Goal: Information Seeking & Learning: Find specific page/section

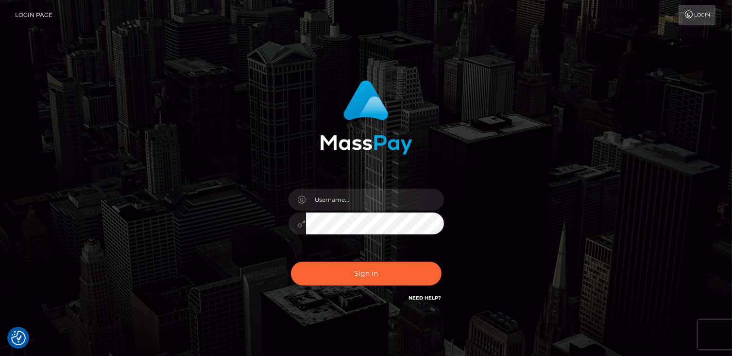
checkbox input "true"
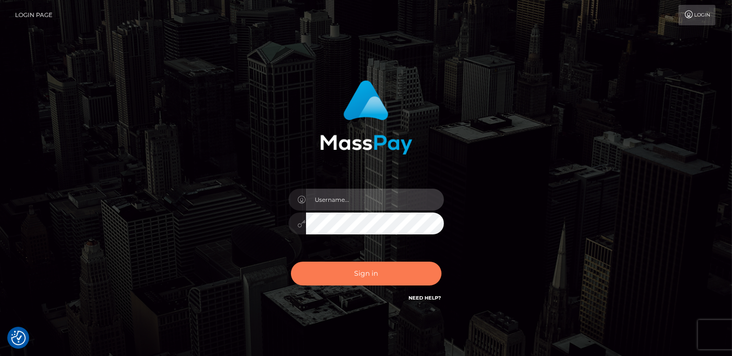
type input "catalinad"
click at [347, 274] on button "Sign in" at bounding box center [366, 273] width 151 height 24
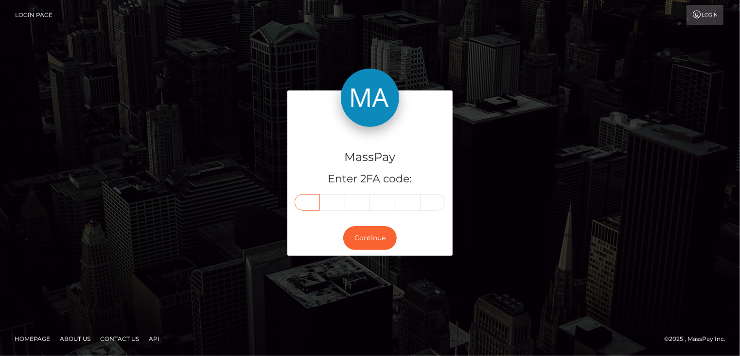
click at [309, 205] on input "text" at bounding box center [307, 202] width 25 height 17
type input "6"
type input "1"
type input "6"
type input "7"
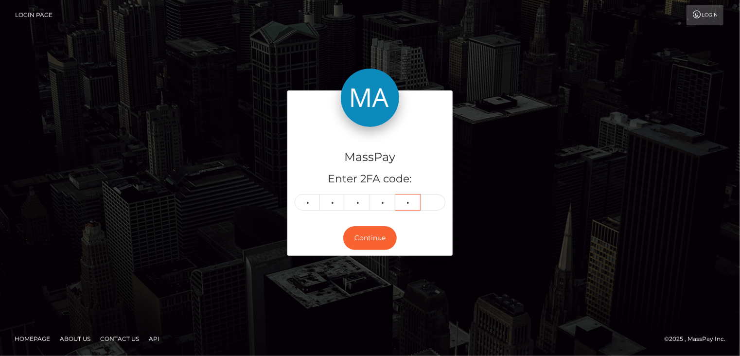
type input "4"
type input "2"
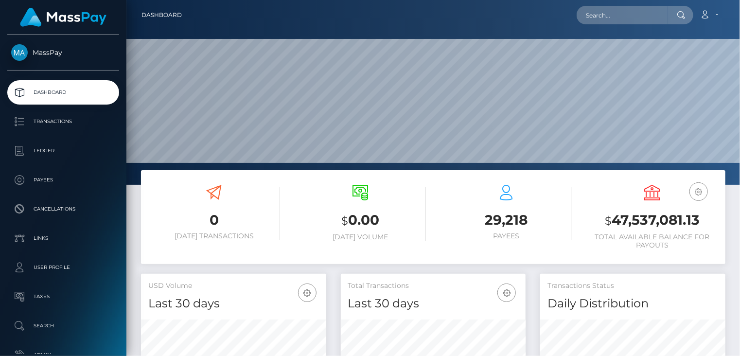
scroll to position [172, 185]
paste input "[EMAIL_ADDRESS][DOMAIN_NAME]"
type input "[EMAIL_ADDRESS][DOMAIN_NAME]"
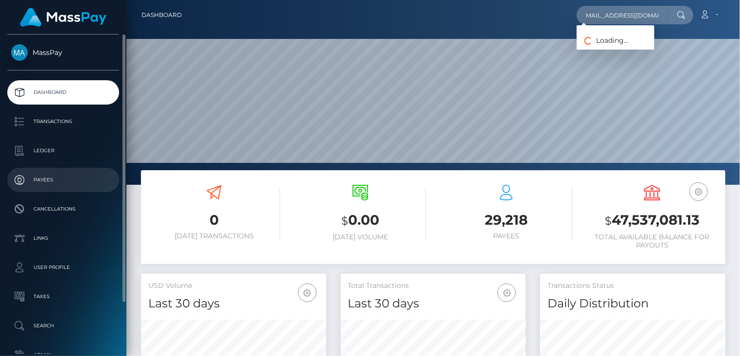
scroll to position [0, 0]
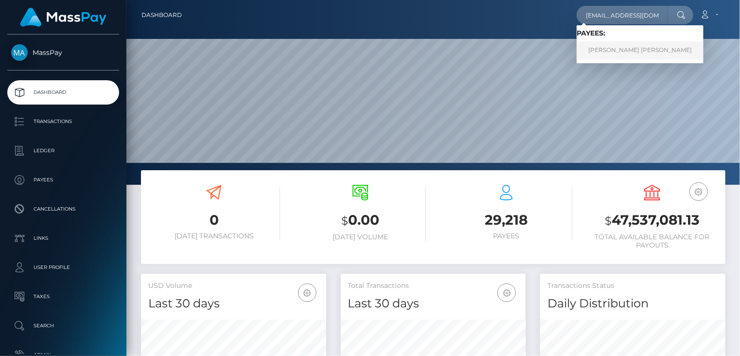
click at [634, 53] on link "CLARISSA NAZARETH CRUZ GUEVARA" at bounding box center [639, 50] width 127 height 18
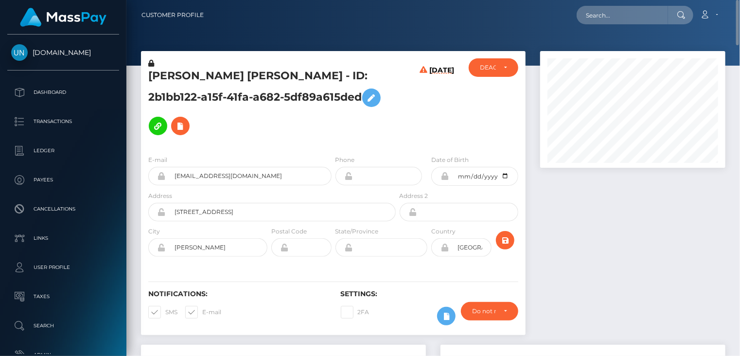
click at [194, 82] on h5 "CLARISSA NAZARETH CRUZ GUEVARA - ID: 2b1bb122-a15f-41fa-a682-5df89a615ded" at bounding box center [269, 104] width 242 height 71
copy h5 "CLARISSA NAZARETH CRUZ GUEVARA - ID: 2b1bb122-a15f-41fa-a682-5df89a615ded"
paste input "pact_vN03N8X9TH5OJ"
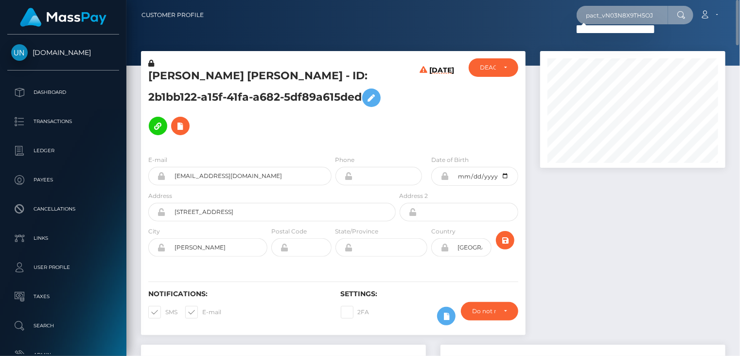
drag, startPoint x: 664, startPoint y: 12, endPoint x: 566, endPoint y: 13, distance: 98.2
click at [566, 13] on div "pact_vN03N8X9TH5OJ Loading... Loading... Account Edit Profile Logout" at bounding box center [467, 15] width 513 height 20
paste input "oact_oaKKK6bl5j29"
type input "poact_oaKKK6bl5j29"
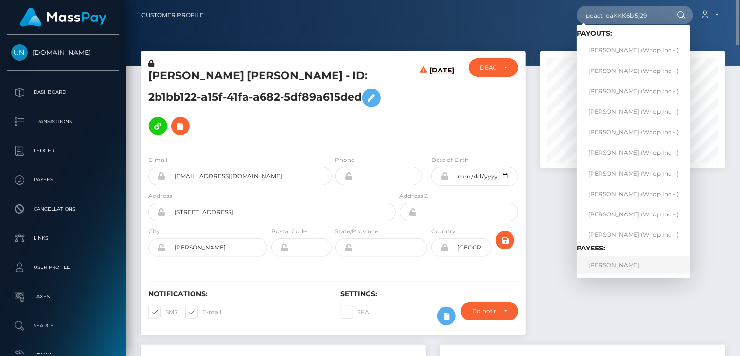
click at [620, 271] on link "YOUSEF YECHIWA" at bounding box center [633, 265] width 114 height 18
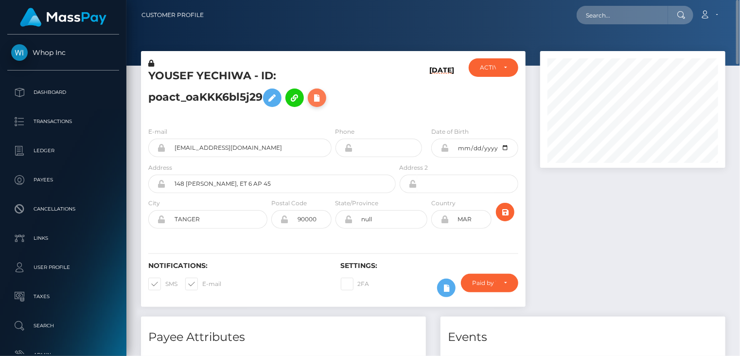
click at [321, 101] on icon at bounding box center [317, 98] width 12 height 12
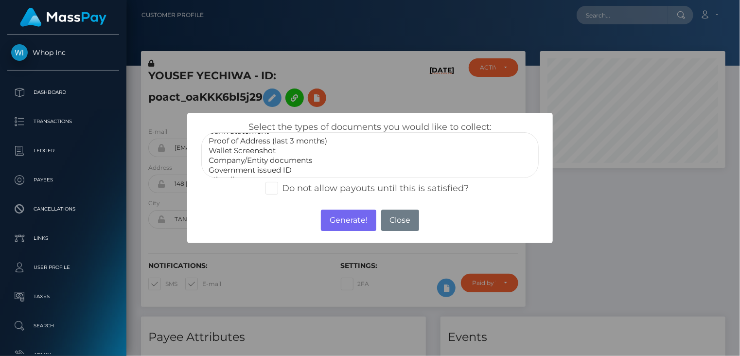
scroll to position [29, 0]
select select "Government issued ID"
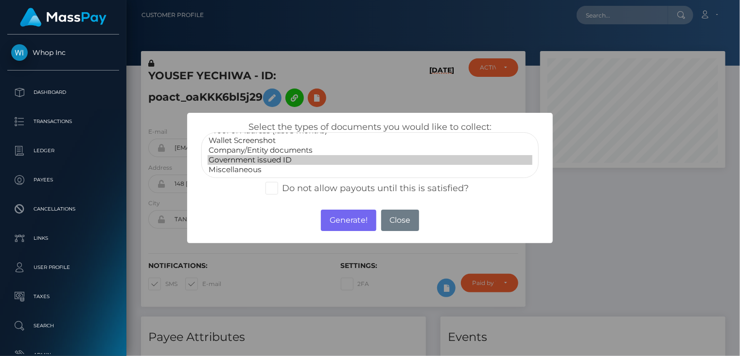
click at [282, 156] on option "Government issued ID" at bounding box center [370, 160] width 325 height 10
click at [331, 222] on button "Generate!" at bounding box center [348, 219] width 55 height 21
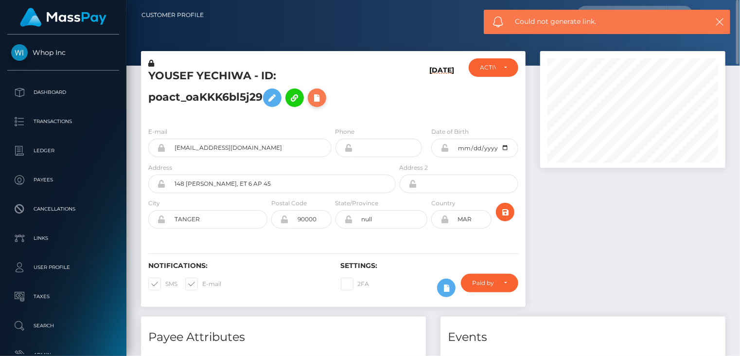
click at [323, 103] on icon at bounding box center [317, 98] width 12 height 12
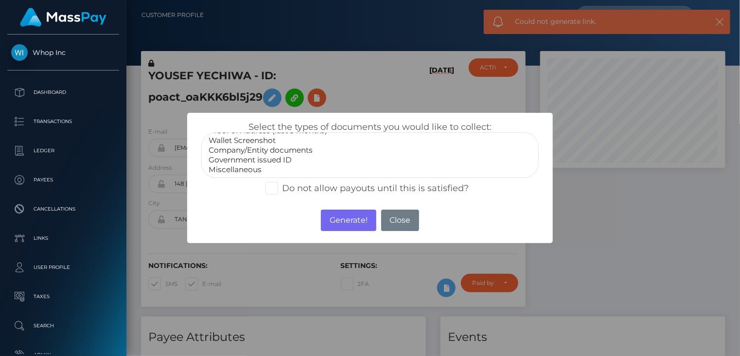
select select "Government issued ID"
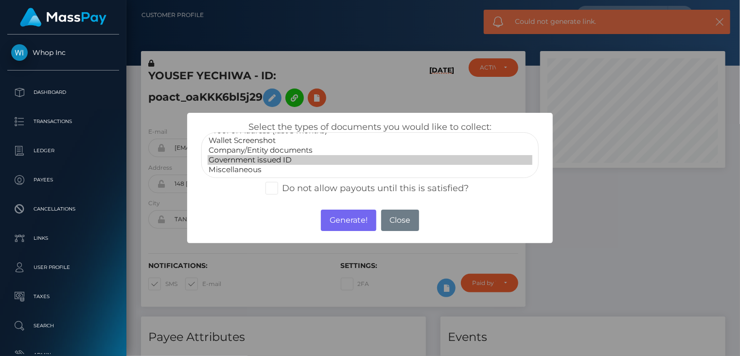
click at [288, 158] on option "Government issued ID" at bounding box center [370, 160] width 325 height 10
click at [340, 220] on button "Generate!" at bounding box center [348, 219] width 55 height 21
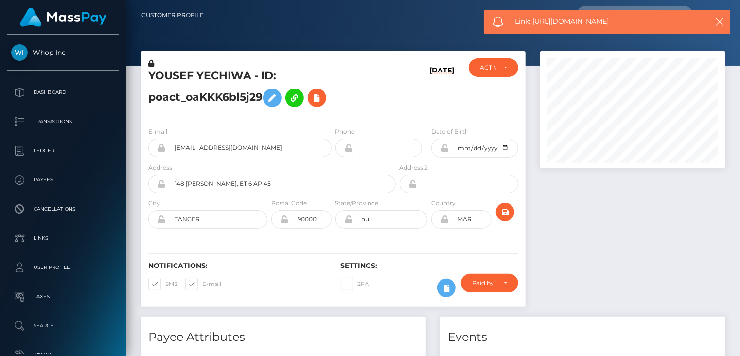
click at [552, 25] on span "Link: https://l.maspay.io/llVBo" at bounding box center [606, 22] width 183 height 10
copy span "Link: https://l.maspay.io/llVBo"
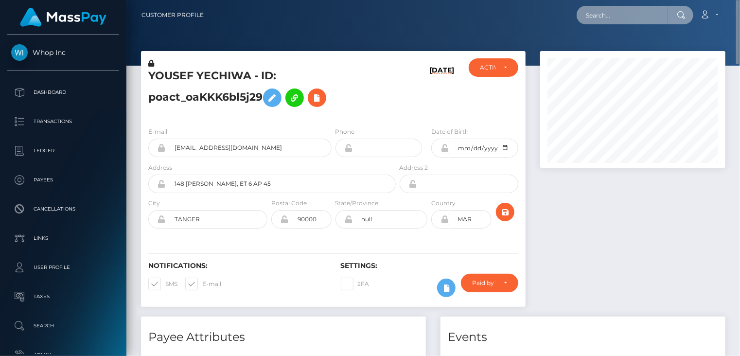
paste input "MSP79629b4d805ca60"
type input "MSP79629b4d805ca60"
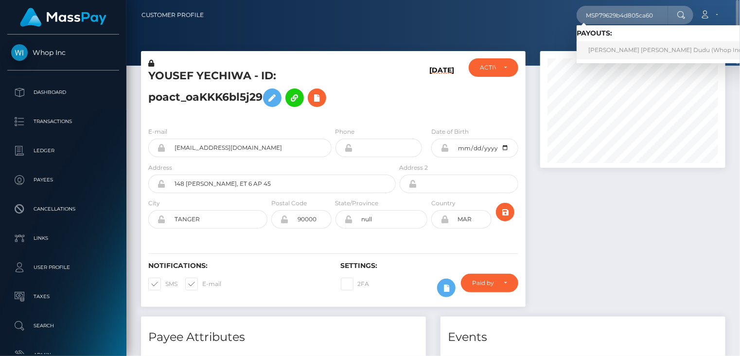
click at [610, 49] on link "CARLOS EDUARDO DINIZ DA SILVA Dudu (Whop Inc - )" at bounding box center [668, 50] width 184 height 18
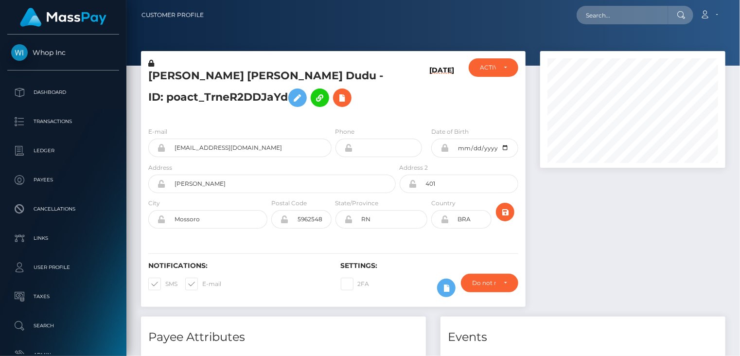
scroll to position [485869, 485801]
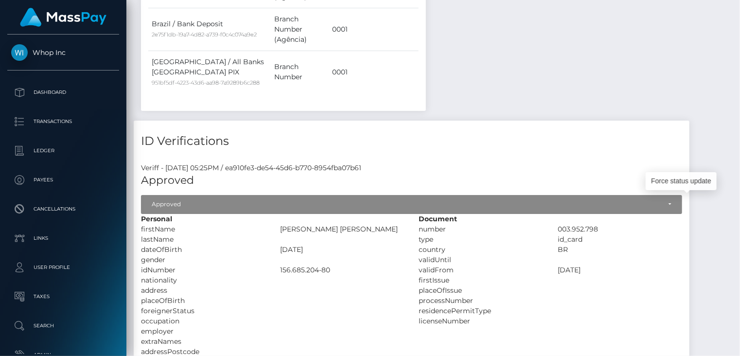
scroll to position [0, 0]
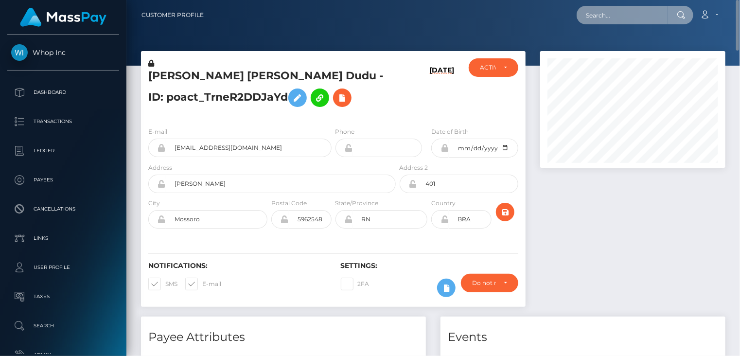
paste input "MSP327701f62485c2f"
drag, startPoint x: 662, startPoint y: 9, endPoint x: 571, endPoint y: 17, distance: 92.2
click at [571, 17] on div "MSP327701f62485c2f Loading... Loading... Account Edit Profile Logout" at bounding box center [467, 15] width 513 height 20
paste input "01ae312458a7b87"
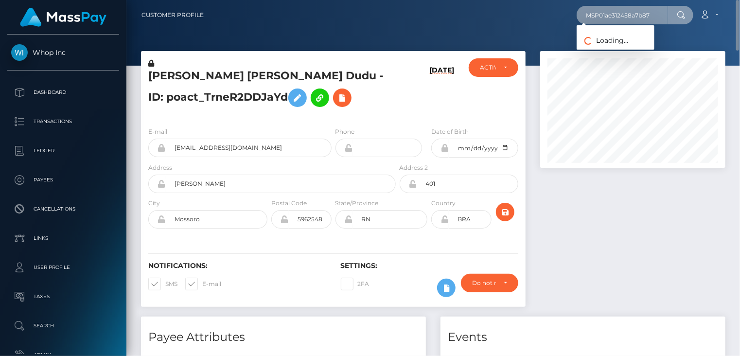
type input "MSP01ae312458a7b87"
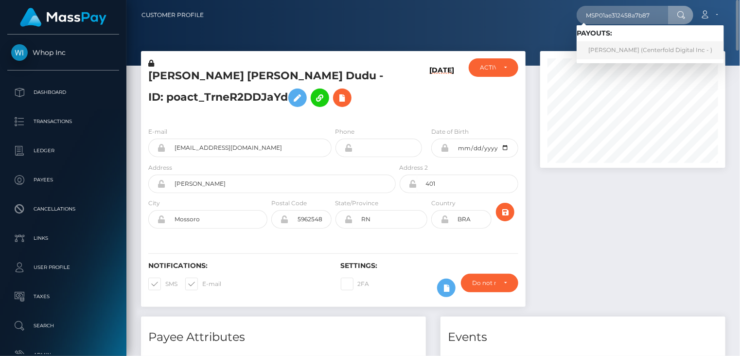
click at [615, 53] on link "Dahiana vanegas (Centerfold Digital Inc - )" at bounding box center [649, 50] width 147 height 18
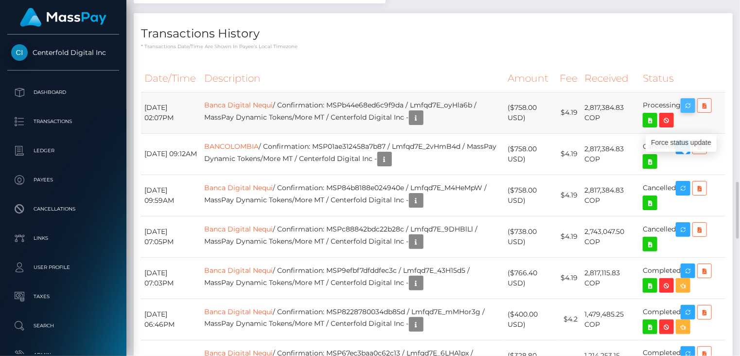
scroll to position [117, 185]
click at [688, 110] on icon "button" at bounding box center [688, 106] width 12 height 12
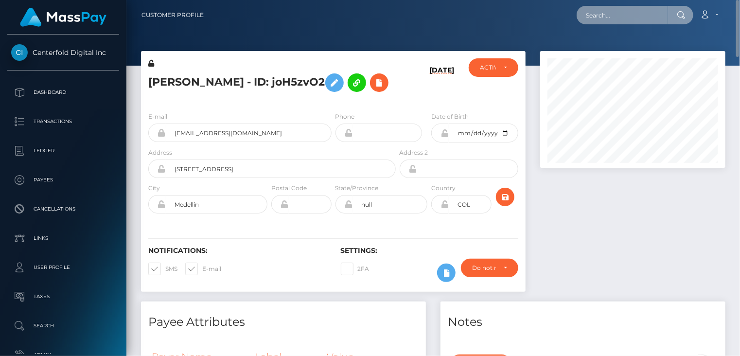
paste input "MSP1325af1bcaae94d"
type input "MSP1325af1bcaae94d"
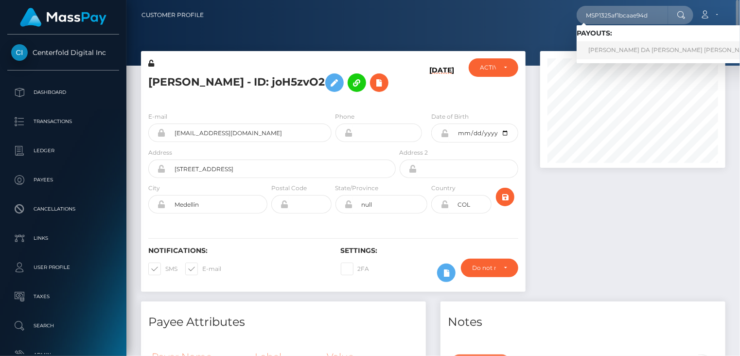
click at [632, 51] on link "[PERSON_NAME] DA [PERSON_NAME] [PERSON_NAME] (Global Gifting Technologies Inc -…" at bounding box center [732, 50] width 312 height 18
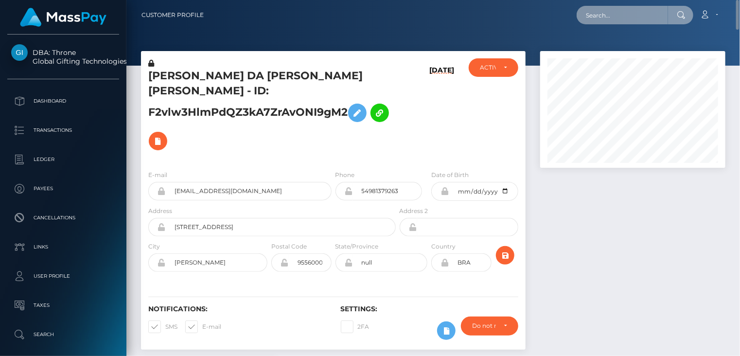
paste input "MSP327701f62485c2f"
type input "MSP327701f62485c2f"
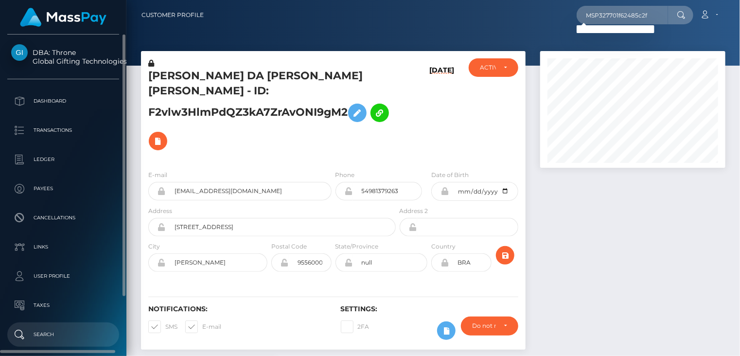
click at [68, 335] on p "Search" at bounding box center [63, 334] width 104 height 15
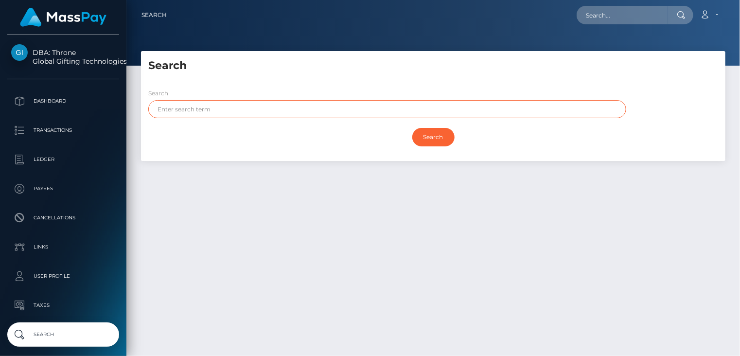
paste input "[PERSON_NAME]"
click at [437, 139] on input "Search" at bounding box center [433, 137] width 42 height 18
click at [430, 139] on input "Search" at bounding box center [433, 137] width 42 height 18
drag, startPoint x: 189, startPoint y: 110, endPoint x: 135, endPoint y: 112, distance: 54.0
click at [135, 112] on div "Search Search ACACIO Search Payouts - 0 results Payee Name" at bounding box center [433, 111] width 599 height 120
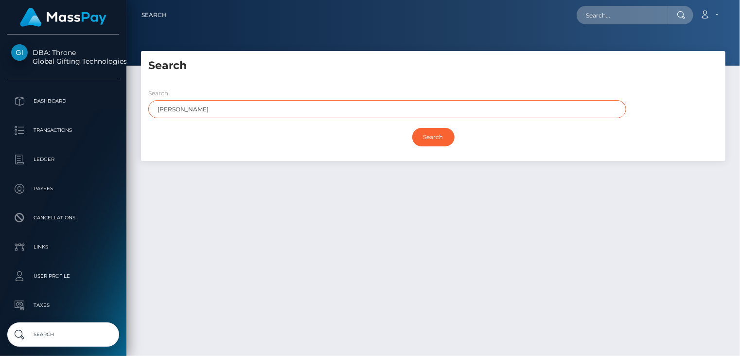
paste input "DIN"
type input "DINO"
click at [412, 128] on input "Search" at bounding box center [433, 137] width 42 height 18
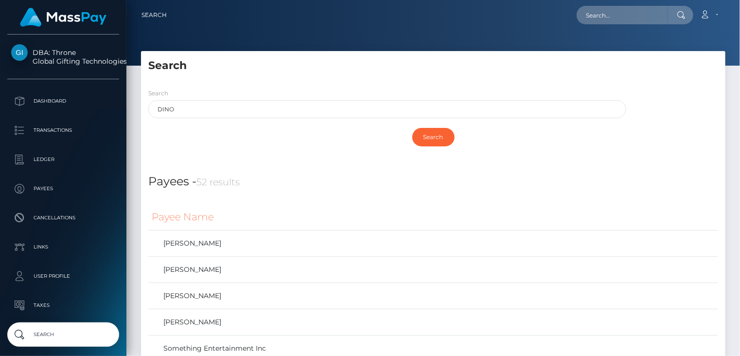
click at [415, 85] on div "Search DINO Search" at bounding box center [433, 121] width 584 height 80
paste input "MSPfe0468f8dfab7ba"
type input "MSPfe0468f8dfab7ba"
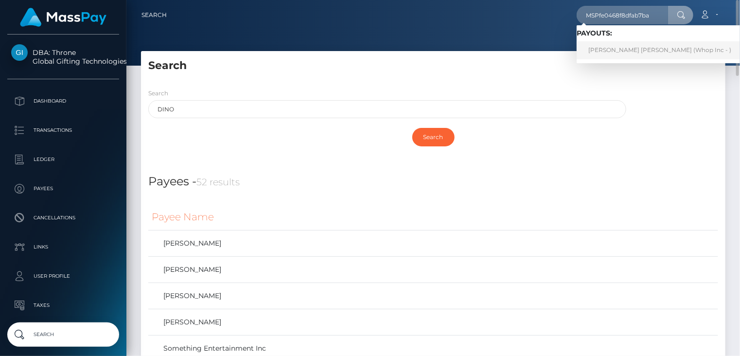
click at [621, 55] on link "RAMON LÚCIO FERNANDES ACACIO Dino (Whop Inc - )" at bounding box center [659, 50] width 166 height 18
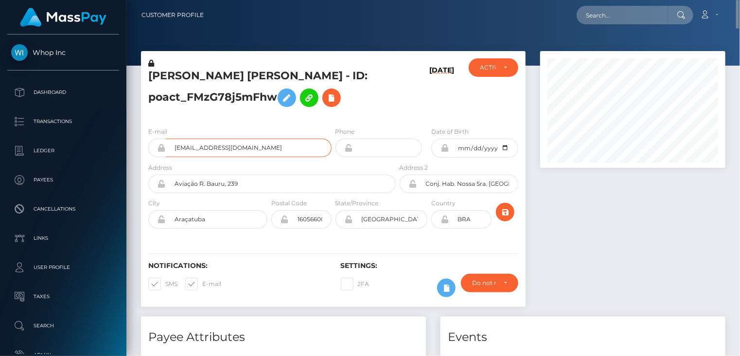
click at [231, 145] on input "ramonacaciocontato@gmail.com" at bounding box center [249, 148] width 166 height 18
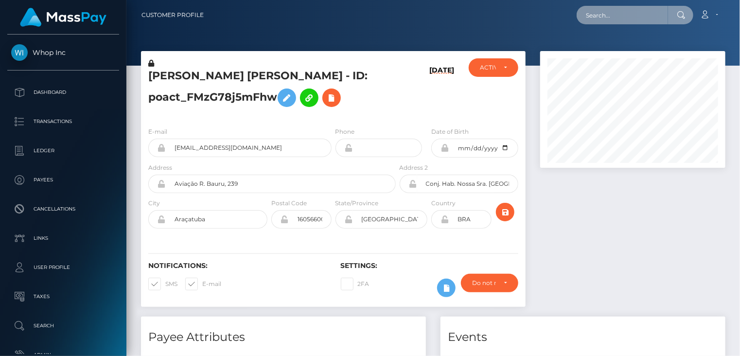
paste input "MSP7023ef4d9587019"
type input "MSP7023ef4d9587019"
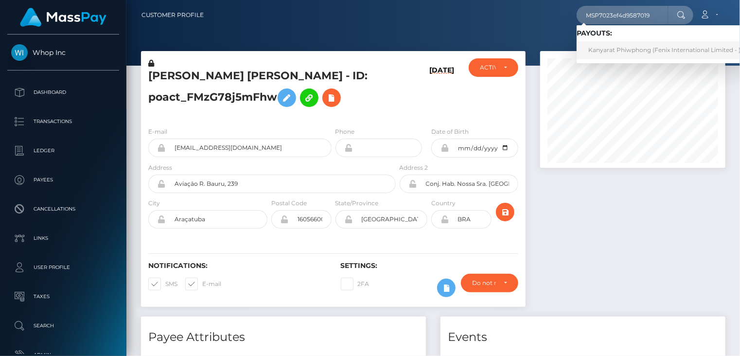
drag, startPoint x: 635, startPoint y: 56, endPoint x: 402, endPoint y: 13, distance: 236.9
click at [635, 56] on link "Kanyarat Phiwphong (Fenix International Limited - )" at bounding box center [663, 50] width 175 height 18
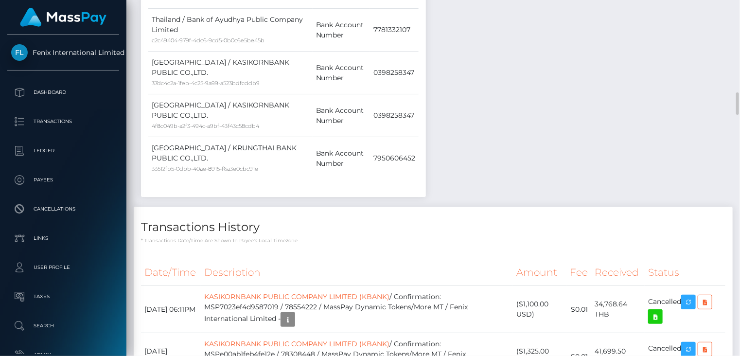
scroll to position [1621, 0]
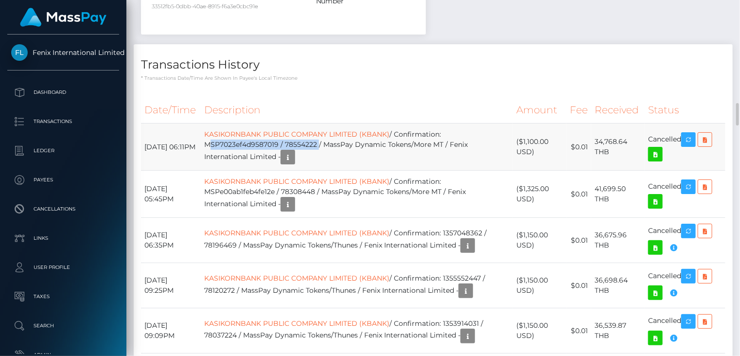
drag, startPoint x: 222, startPoint y: 121, endPoint x: 334, endPoint y: 125, distance: 112.8
click at [334, 125] on td "KASIKORNBANK PUBLIC COMPANY LIMITED (KBANK) / Confirmation: MSP7023ef4d9587019 …" at bounding box center [357, 146] width 312 height 47
copy td "MSP7023ef4d9587019 / 78554222"
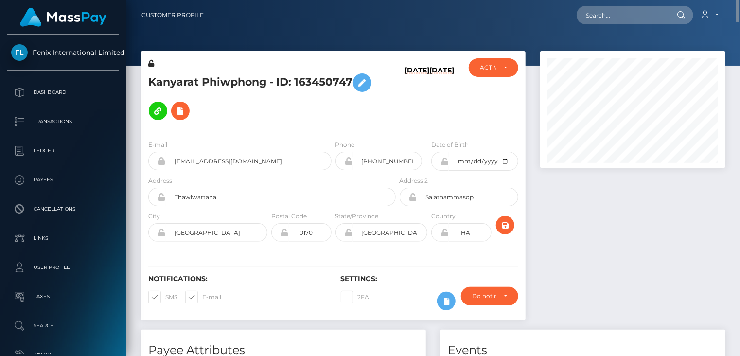
scroll to position [0, 0]
click at [232, 86] on h5 "Kanyarat Phiwphong - ID: 163450747" at bounding box center [269, 97] width 242 height 56
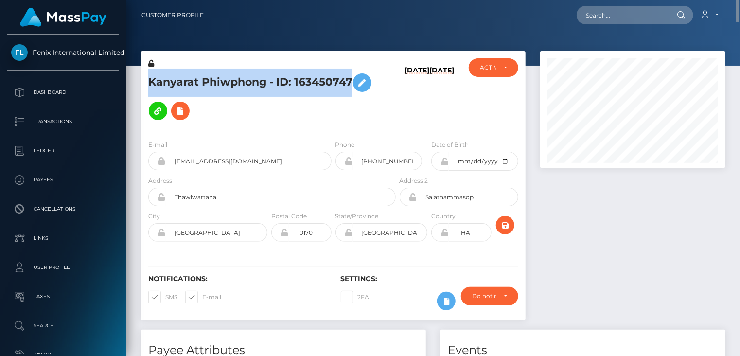
copy h5 "Kanyarat Phiwphong - ID: 163450747"
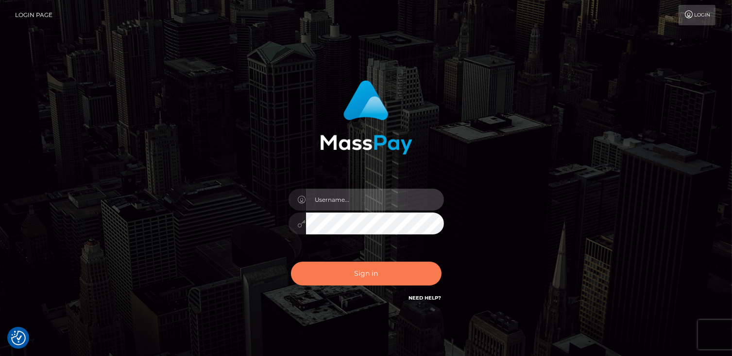
type input "catalinad"
click at [346, 275] on button "Sign in" at bounding box center [366, 273] width 151 height 24
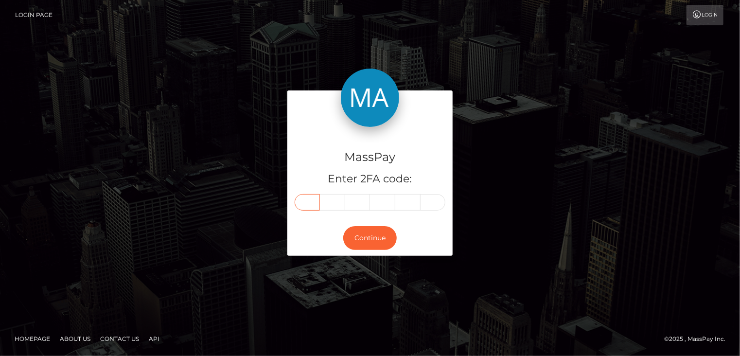
click at [303, 208] on input "text" at bounding box center [307, 202] width 25 height 17
type input "6"
type input "2"
type input "9"
type input "4"
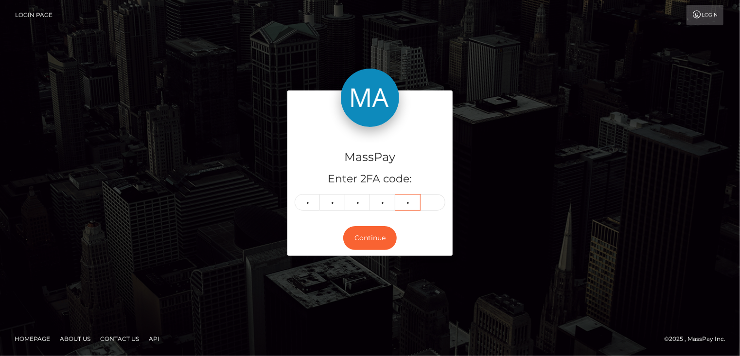
type input "1"
type input "3"
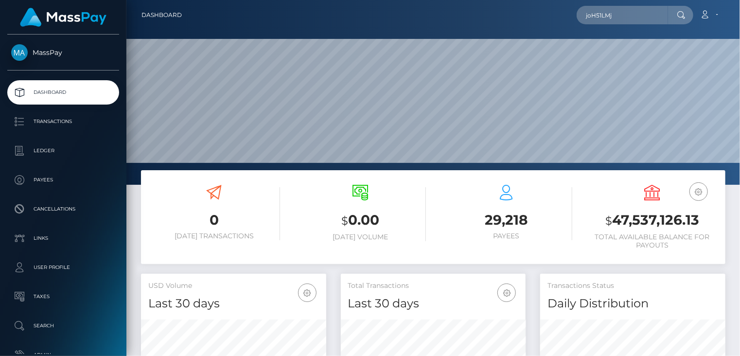
scroll to position [172, 185]
type input "joH51LMj"
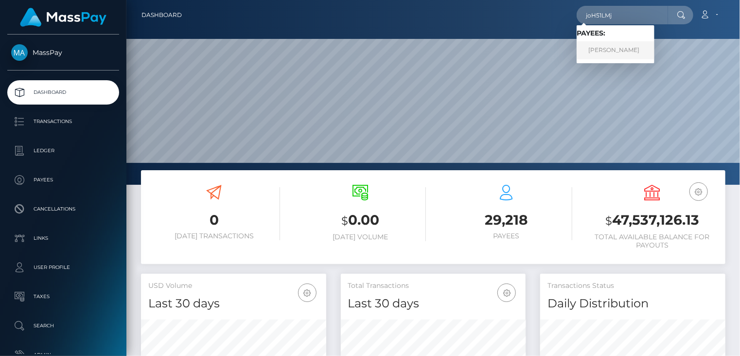
click at [614, 52] on link "Julianne Maryelle" at bounding box center [615, 50] width 78 height 18
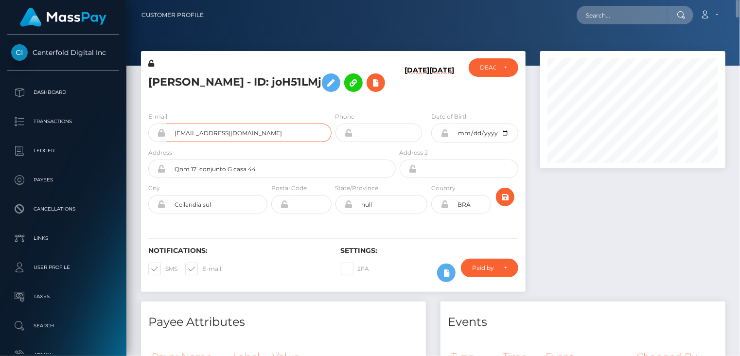
click at [227, 142] on input "juuhmaryelle4@gmail.com" at bounding box center [249, 132] width 166 height 18
click at [204, 76] on h5 "Julianne Maryelle - ID: joH51LMj" at bounding box center [269, 83] width 242 height 28
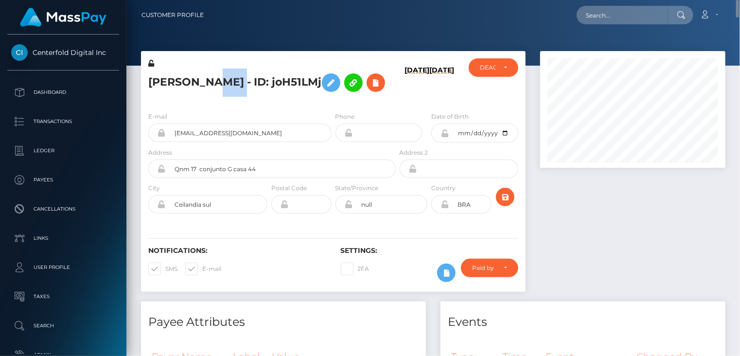
click at [204, 76] on h5 "Julianne Maryelle - ID: joH51LMj" at bounding box center [269, 83] width 242 height 28
copy h5 "Julianne Maryelle - ID: joH51LMj"
click at [284, 83] on h5 "Julianne Maryelle - ID: joH51LMj" at bounding box center [269, 83] width 242 height 28
click at [292, 75] on h5 "Julianne Maryelle - ID: joH51LMj" at bounding box center [269, 83] width 242 height 28
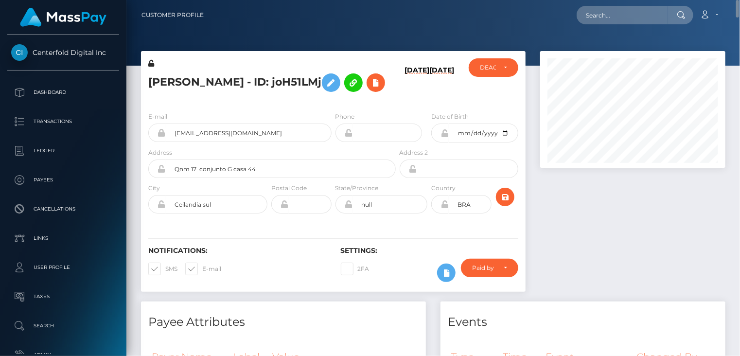
copy h5 "joH51LMj"
click at [245, 80] on h5 "Julianne Maryelle - ID: joH51LMj" at bounding box center [269, 83] width 242 height 28
copy h5 "Julianne Maryelle - ID: joH51LMj"
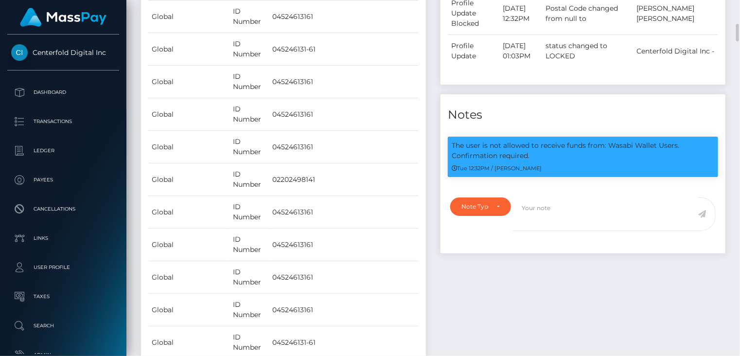
scroll to position [117, 185]
drag, startPoint x: 607, startPoint y: 186, endPoint x: 658, endPoint y: 185, distance: 50.6
click at [658, 161] on p "The user is not allowed to receive funds from: Wasabi Wallet Users. Confirmatio…" at bounding box center [582, 150] width 262 height 20
copy p "Wasabi Wallet"
click at [606, 173] on div "Tue 12:32PM / Dan Cirnat" at bounding box center [582, 168] width 262 height 10
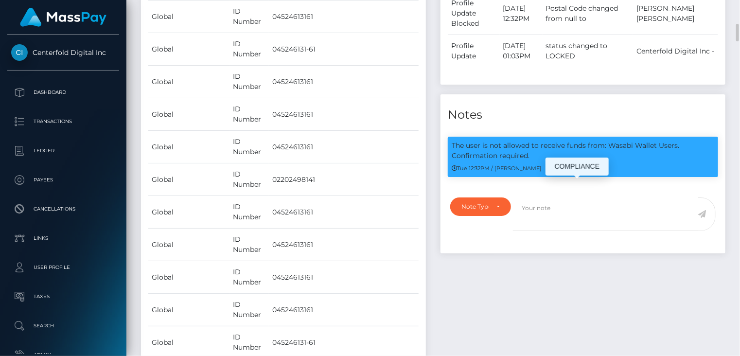
drag, startPoint x: 608, startPoint y: 188, endPoint x: 661, endPoint y: 184, distance: 52.6
click at [688, 161] on p "The user is not allowed to receive funds from: Wasabi Wallet Users. Confirmatio…" at bounding box center [582, 150] width 262 height 20
copy p "Wasabi Wallet Users."
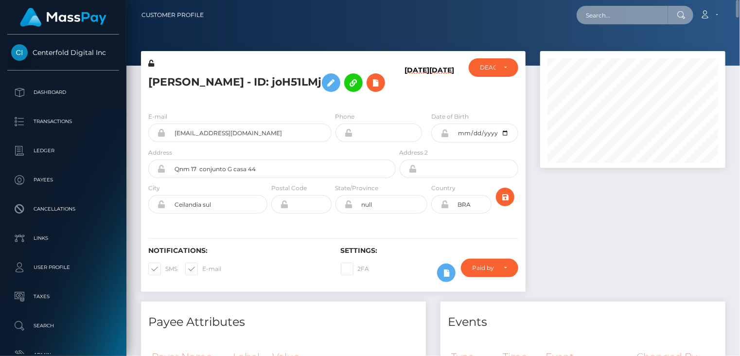
paste input "poact_pDDqPJKkDDhZ"
type input "poact_pDDqPJKkDDhZ"
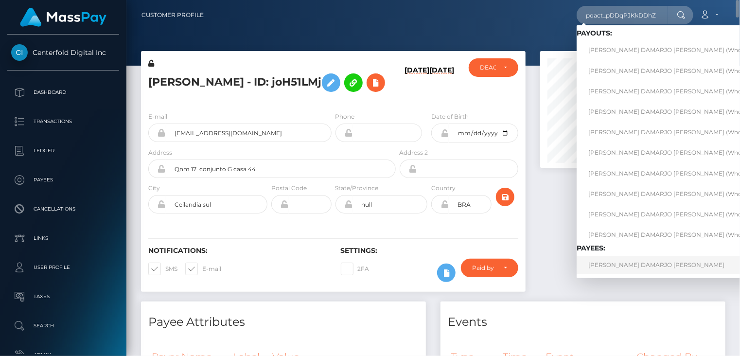
click at [631, 262] on link "ALSTON DAMARJO BILLINGS" at bounding box center [675, 265] width 199 height 18
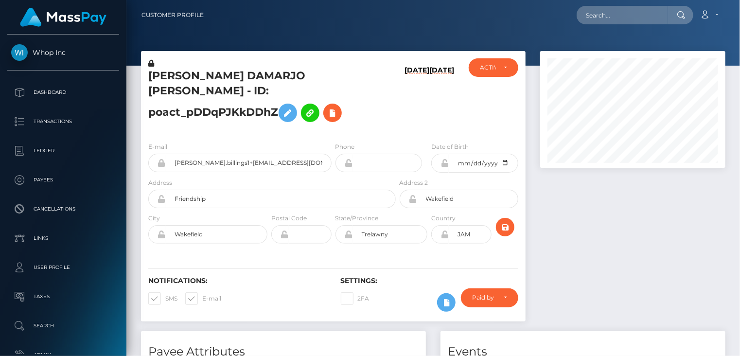
scroll to position [117, 185]
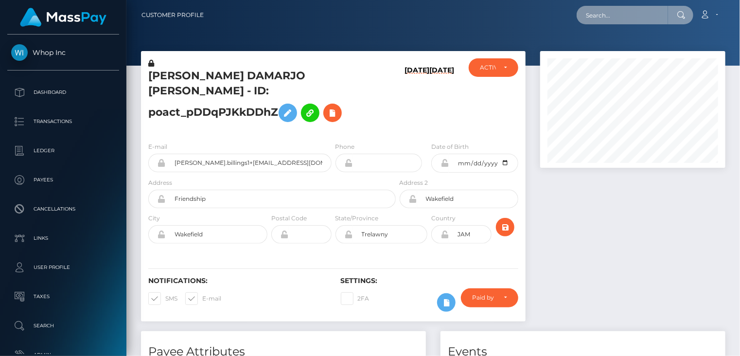
paste input "pout_911V6iGxcciAk"
type input "pout_911V6iGxcciAk"
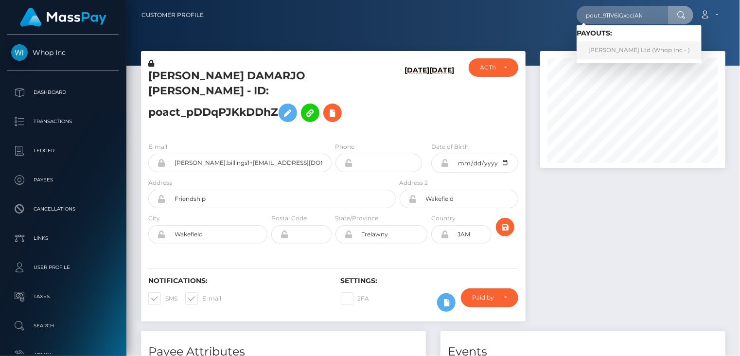
click at [622, 49] on link "Vinal Ltd (Whop Inc - )" at bounding box center [638, 50] width 125 height 18
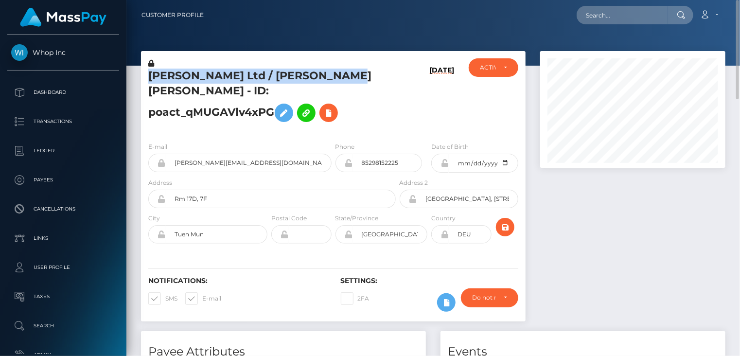
drag, startPoint x: 148, startPoint y: 73, endPoint x: 338, endPoint y: 76, distance: 190.5
click at [338, 76] on h5 "Vinal Ltd / NIKOLAS FELIX PREHN - ID: poact_qMUGAVlv4xPG" at bounding box center [269, 98] width 242 height 58
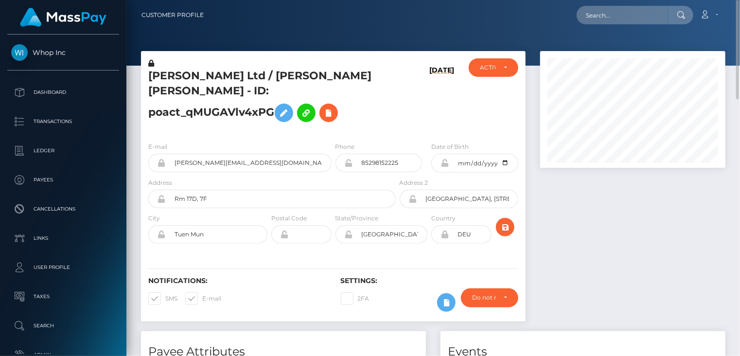
drag, startPoint x: 338, startPoint y: 76, endPoint x: 259, endPoint y: 73, distance: 79.3
click at [259, 73] on h5 "Vinal Ltd / NIKOLAS FELIX PREHN - ID: poact_qMUGAVlv4xPG" at bounding box center [269, 98] width 242 height 58
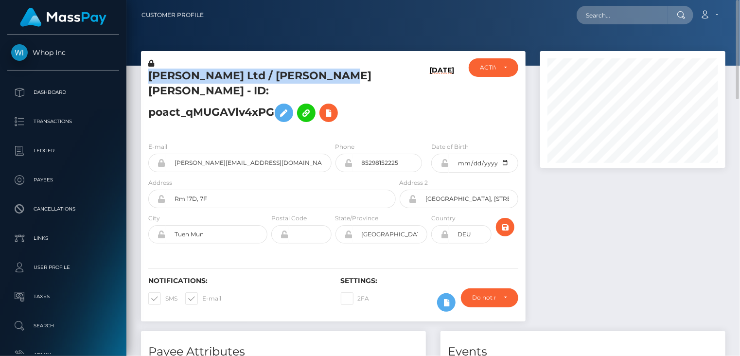
drag, startPoint x: 259, startPoint y: 73, endPoint x: 333, endPoint y: 69, distance: 74.5
click at [333, 69] on h5 "Vinal Ltd / NIKOLAS FELIX PREHN - ID: poact_qMUGAVlv4xPG" at bounding box center [269, 98] width 242 height 58
drag, startPoint x: 323, startPoint y: 68, endPoint x: 334, endPoint y: 70, distance: 10.9
click at [334, 70] on div "Vinal Ltd / NIKOLAS FELIX PREHN - ID: poact_qMUGAVlv4xPG" at bounding box center [269, 96] width 257 height 76
copy h5 "Vinal Ltd / NIKOLAS FELIX PREHN"
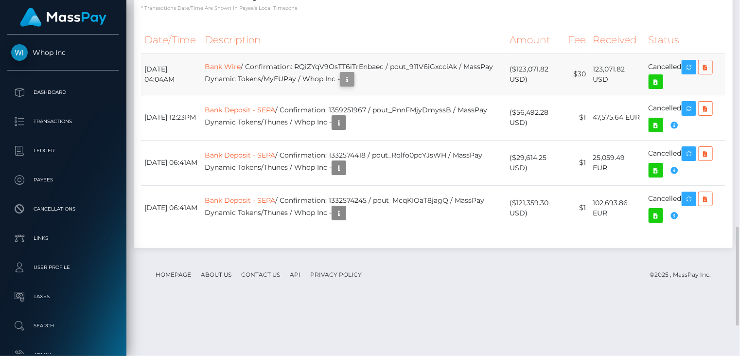
scroll to position [117, 185]
click at [353, 86] on icon "button" at bounding box center [347, 79] width 12 height 12
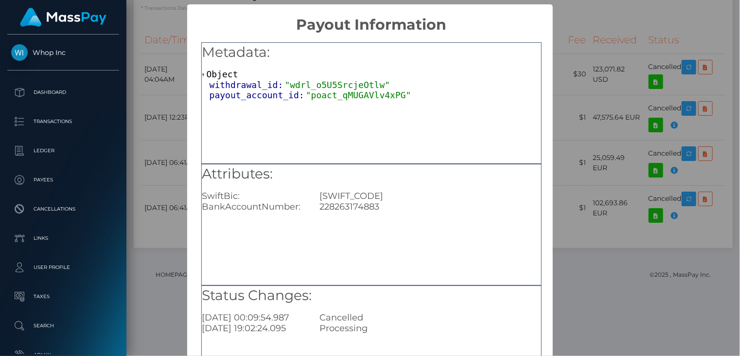
click at [624, 103] on div "× Payout Information Metadata: Object withdrawal_id: "wdrl_o5U5SrcjeOtlw" payou…" at bounding box center [370, 178] width 740 height 356
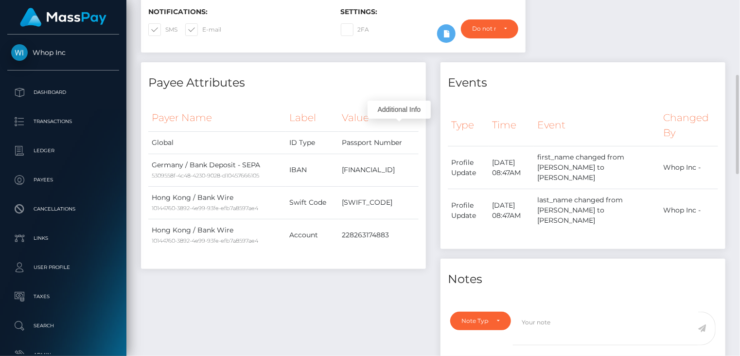
scroll to position [0, 0]
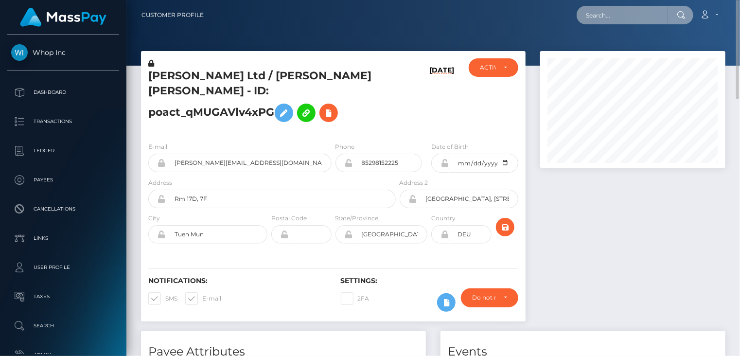
paste input "contact@muchodineroagency.com"
type input "contact@muchodineroagency.com"
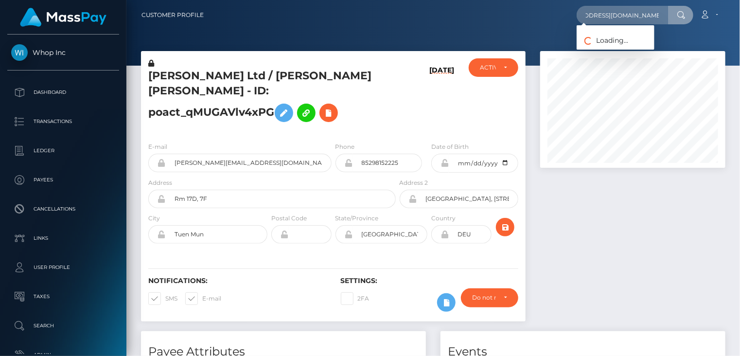
scroll to position [0, 0]
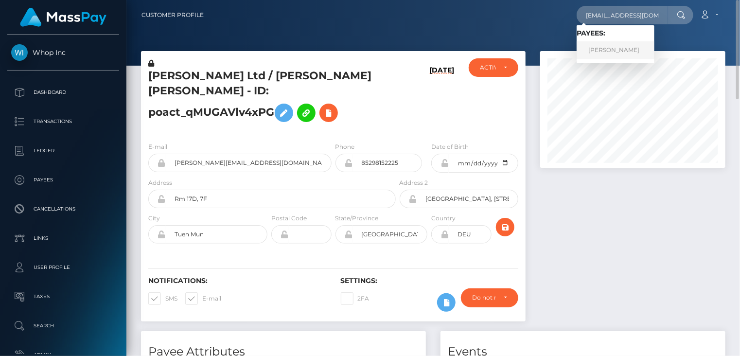
click at [615, 48] on link "Damian Ag" at bounding box center [615, 50] width 78 height 18
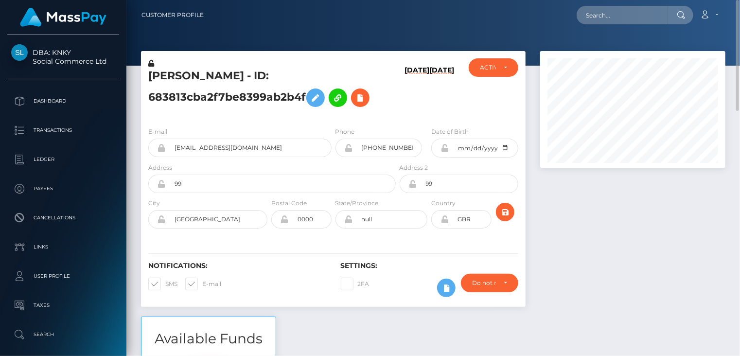
click at [198, 84] on h5 "Damian Ag - ID: 683813cba2f7be8399ab2b4f" at bounding box center [269, 90] width 242 height 43
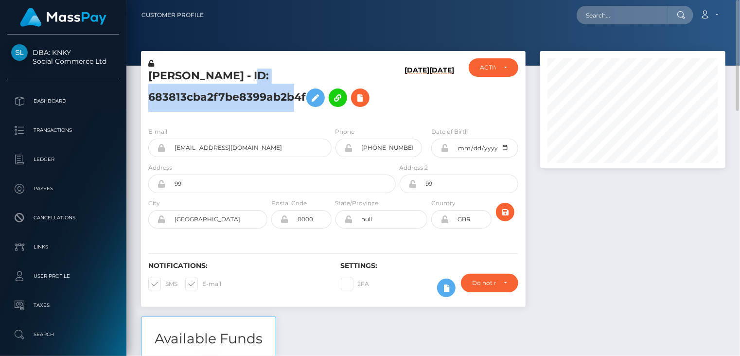
click at [198, 84] on h5 "Damian Ag - ID: 683813cba2f7be8399ab2b4f" at bounding box center [269, 90] width 242 height 43
copy h5 "Damian Ag - ID: 683813cba2f7be8399ab2b4f"
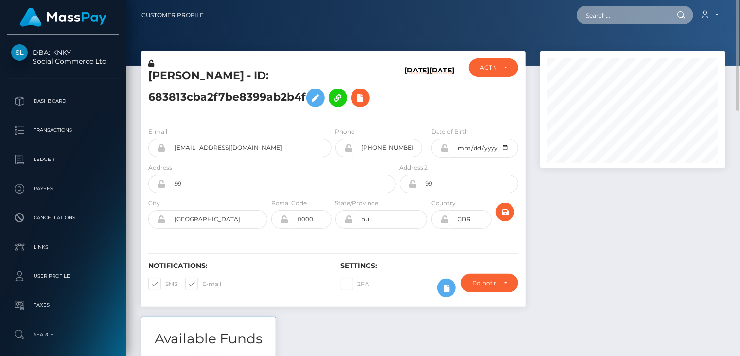
paste input "danielmolbusiness@gmail.com"
type input "danielmolbusiness@gmail.com"
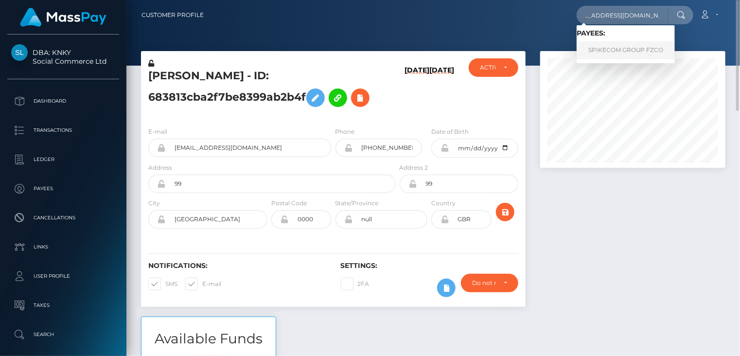
scroll to position [0, 0]
click at [607, 57] on link "SPIKECOM GROUP FZCO" at bounding box center [625, 50] width 98 height 18
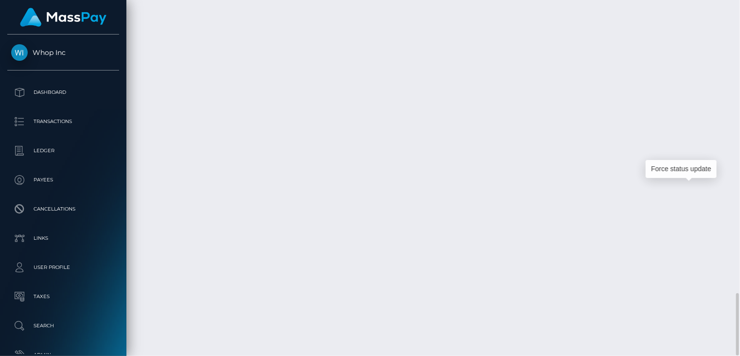
scroll to position [117, 185]
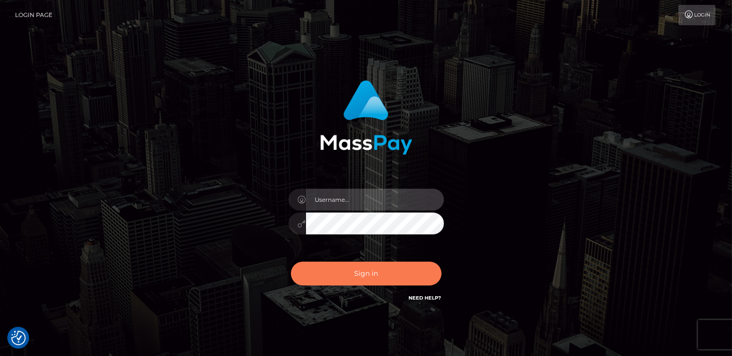
type input "catalinad"
click at [354, 274] on button "Sign in" at bounding box center [366, 273] width 151 height 24
type input "catalinad"
click at [357, 278] on button "Sign in" at bounding box center [366, 273] width 151 height 24
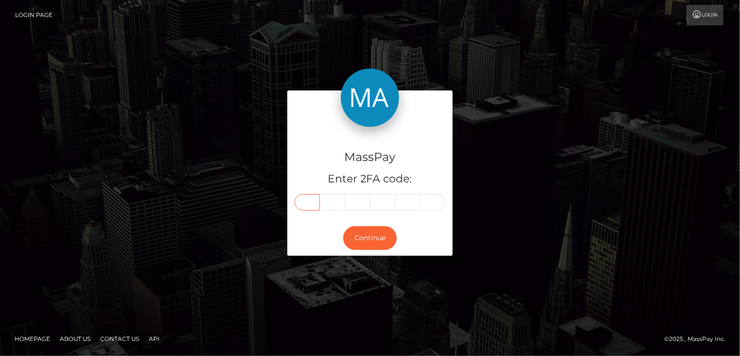
click at [308, 202] on input "text" at bounding box center [307, 202] width 25 height 17
type input "4"
type input "0"
type input "8"
type input "4"
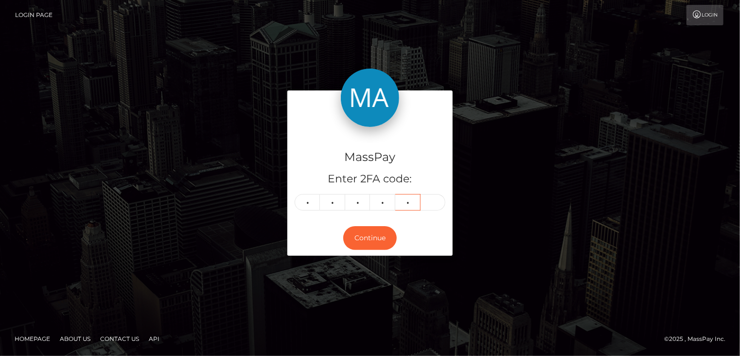
type input "0"
type input "7"
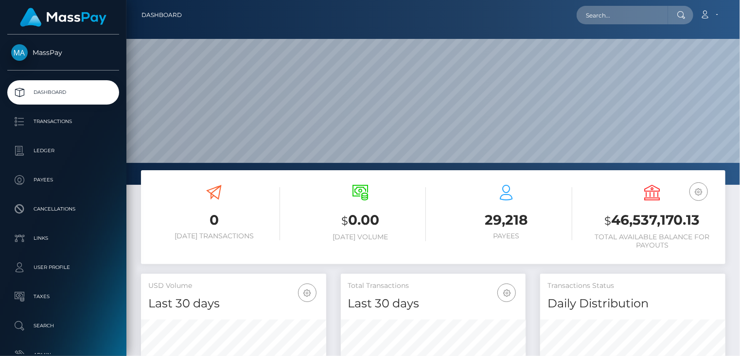
scroll to position [172, 185]
paste input "megabonanza-304675249"
type input "megabonanza-304675249"
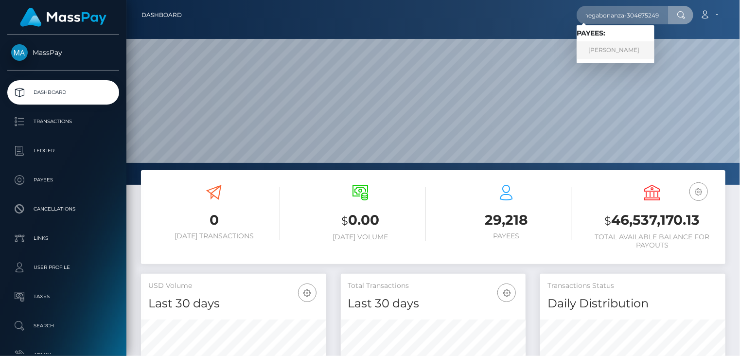
click at [610, 52] on link "CARLOS LUIS PEREZ" at bounding box center [615, 50] width 78 height 18
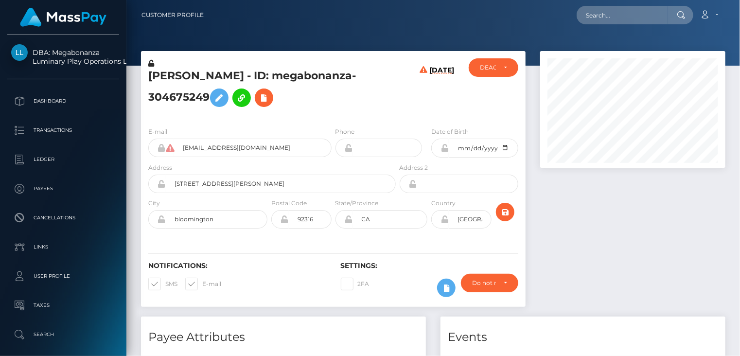
scroll to position [117, 185]
click at [200, 71] on h5 "CARLOS LUIS PEREZ - ID: megabonanza-304675249" at bounding box center [269, 90] width 242 height 43
drag, startPoint x: 200, startPoint y: 71, endPoint x: 191, endPoint y: 74, distance: 10.1
click at [191, 74] on h5 "CARLOS LUIS PEREZ - ID: megabonanza-304675249" at bounding box center [269, 90] width 242 height 43
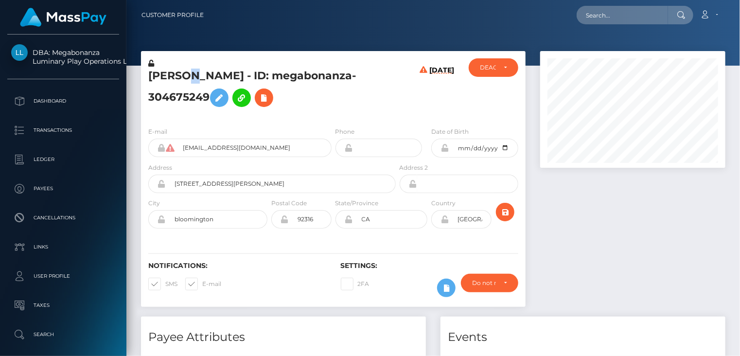
click at [191, 74] on h5 "CARLOS LUIS PEREZ - ID: megabonanza-304675249" at bounding box center [269, 90] width 242 height 43
copy h5 "CARLOS LUIS PEREZ - ID: megabonanza-304675249"
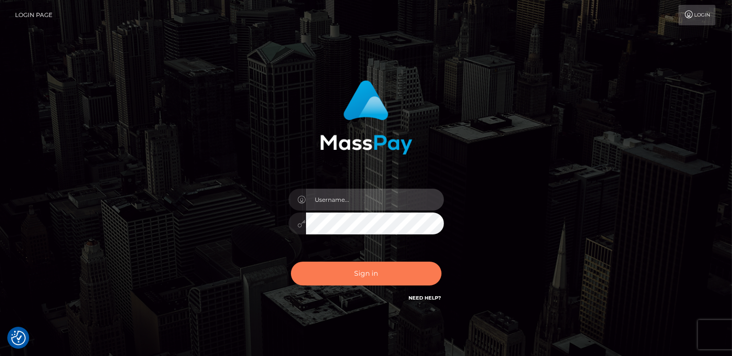
type input "catalinad"
click at [396, 271] on button "Sign in" at bounding box center [366, 273] width 151 height 24
type input "catalinad"
click at [375, 268] on button "Sign in" at bounding box center [366, 273] width 151 height 24
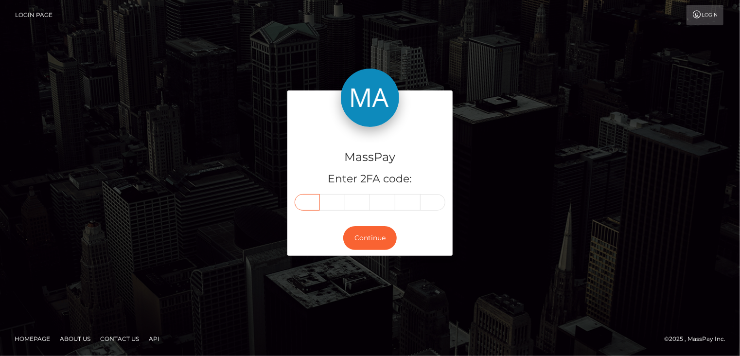
click at [313, 205] on input "text" at bounding box center [307, 202] width 25 height 17
click at [308, 201] on input "text" at bounding box center [307, 202] width 25 height 17
type input "5"
type input "4"
type input "2"
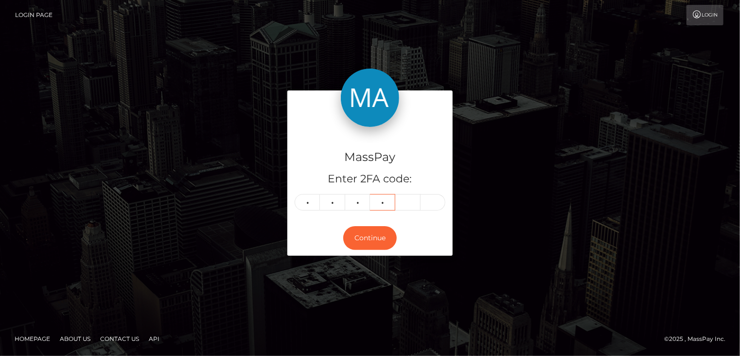
type input "4"
type input "3"
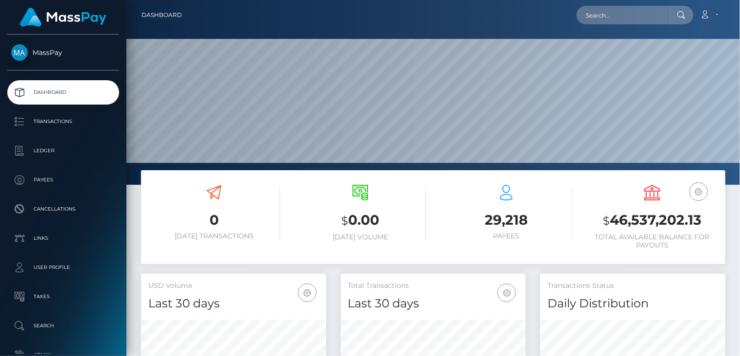
scroll to position [172, 185]
paste input "poact_cl9vfID6jZkz"
type input "poact_cl9vfID6jZkz"
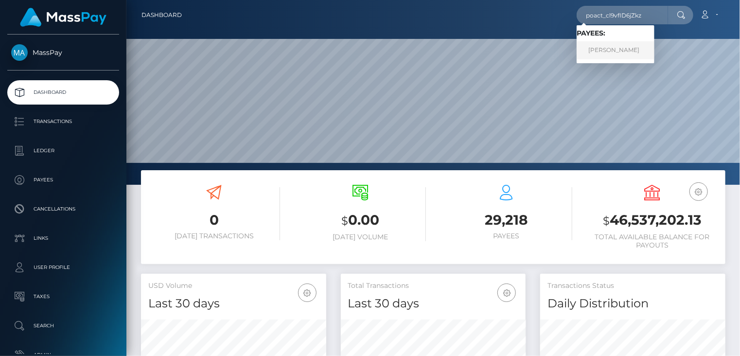
click at [606, 51] on link "Ismail Salima" at bounding box center [615, 50] width 78 height 18
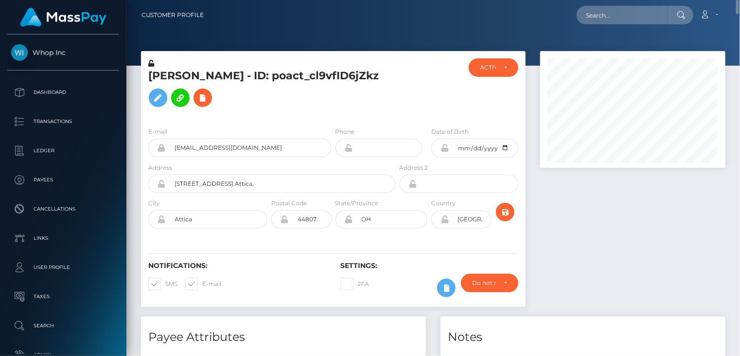
click at [214, 75] on h5 "Ismail Salima - ID: poact_cl9vfID6jZkz" at bounding box center [269, 90] width 242 height 43
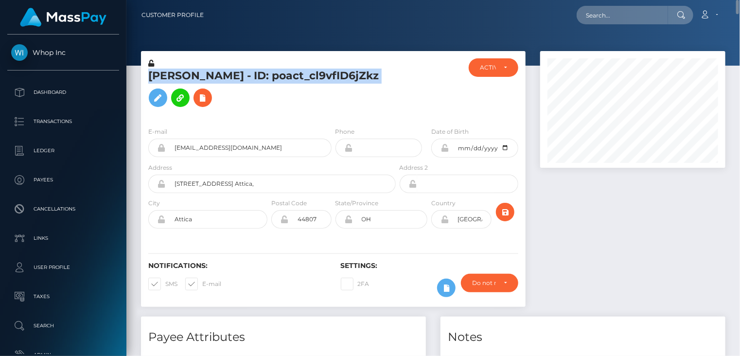
click at [214, 75] on h5 "Ismail Salima - ID: poact_cl9vfID6jZkz" at bounding box center [269, 90] width 242 height 43
copy h5 "Ismail Salima - ID: poact_cl9vfID6jZkz"
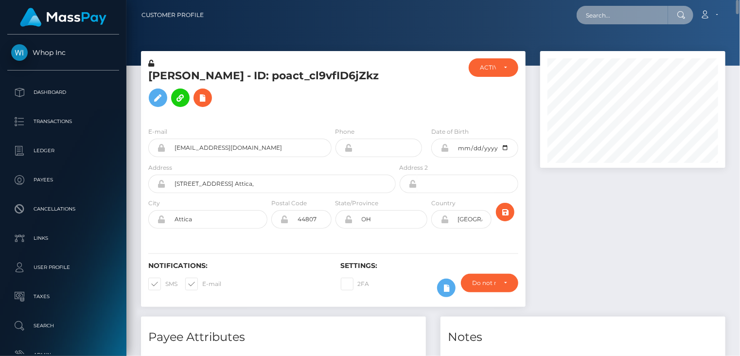
paste input "kathdatherocker@gmail.com"
type input "kathdatherocker@gmail.com"
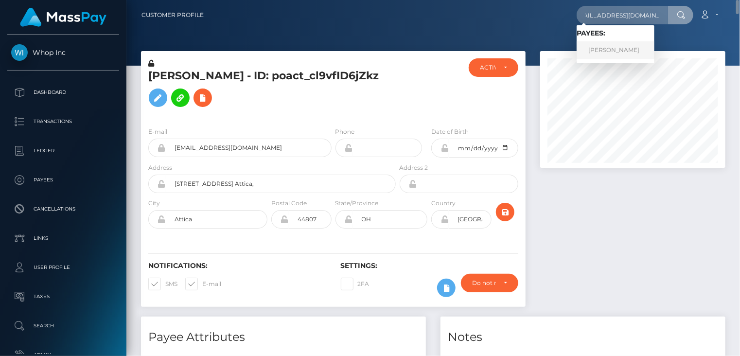
scroll to position [0, 0]
click at [615, 57] on link "Katherine Lee" at bounding box center [615, 50] width 78 height 18
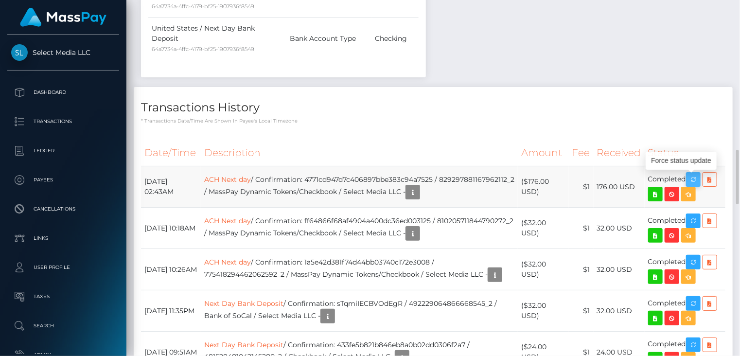
scroll to position [117, 185]
click at [699, 173] on icon "button" at bounding box center [693, 179] width 12 height 12
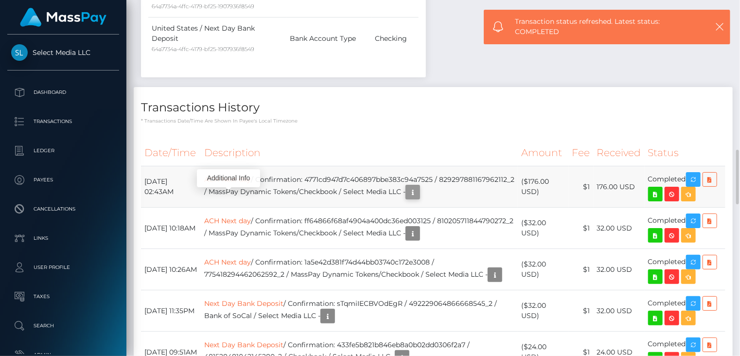
click at [418, 186] on icon "button" at bounding box center [413, 192] width 12 height 12
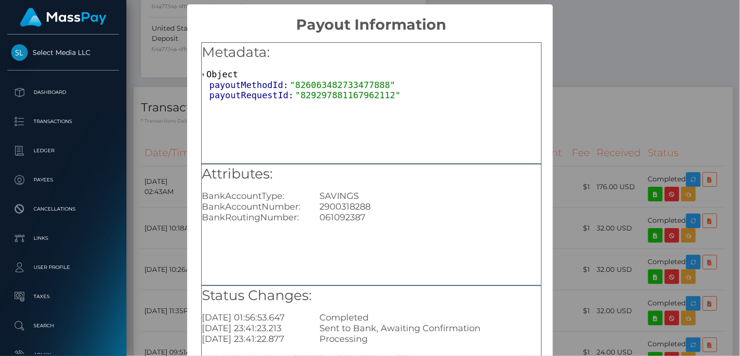
click at [589, 44] on div "× Payout Information Metadata: Object payoutMethodId: "826063482733477888" payo…" at bounding box center [370, 178] width 740 height 356
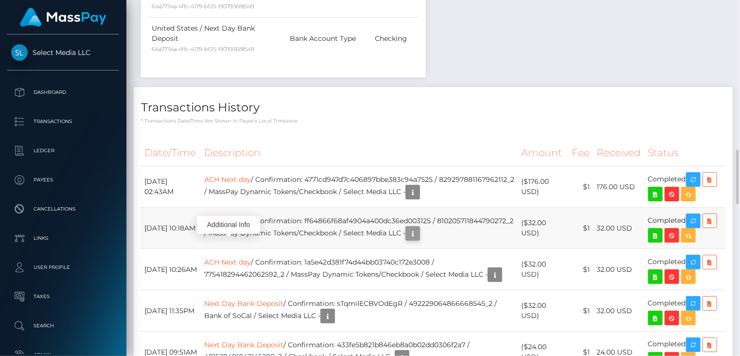
click at [418, 227] on icon "button" at bounding box center [413, 233] width 12 height 12
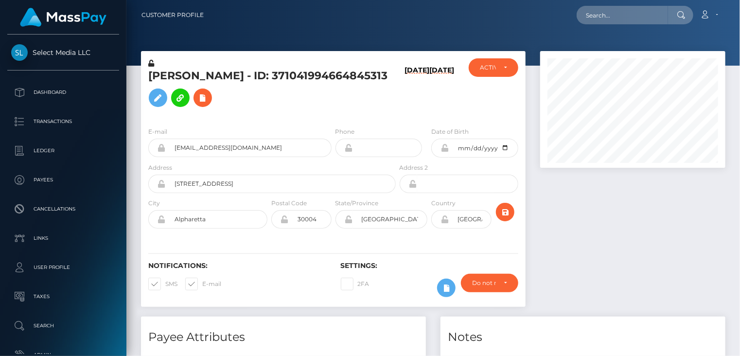
scroll to position [117, 185]
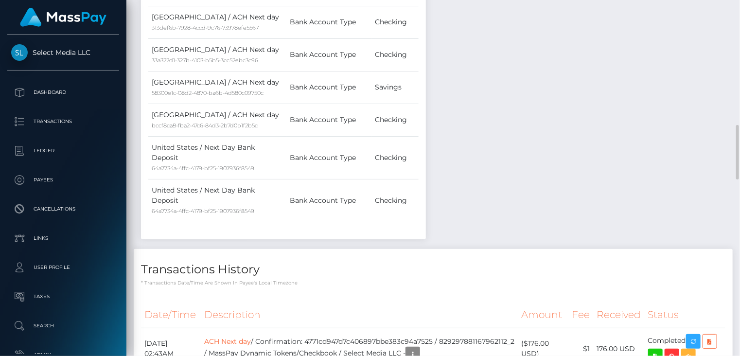
scroll to position [972, 0]
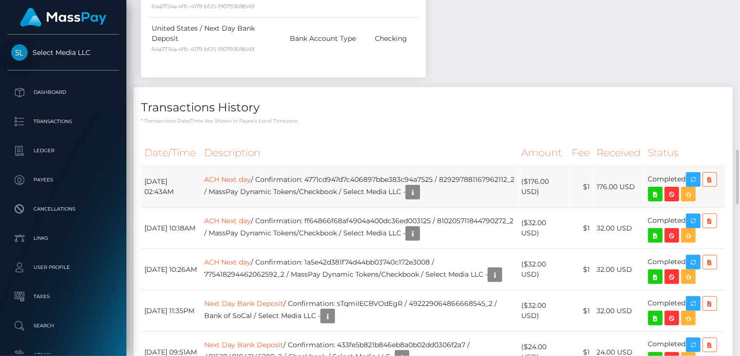
click at [407, 166] on td "ACH Next day / Confirmation: 4771cd947d7c406897bbe383c94a7525 / 829297881167962…" at bounding box center [359, 186] width 317 height 41
copy td "4771cd947d7c406897bbe383c94a7525"
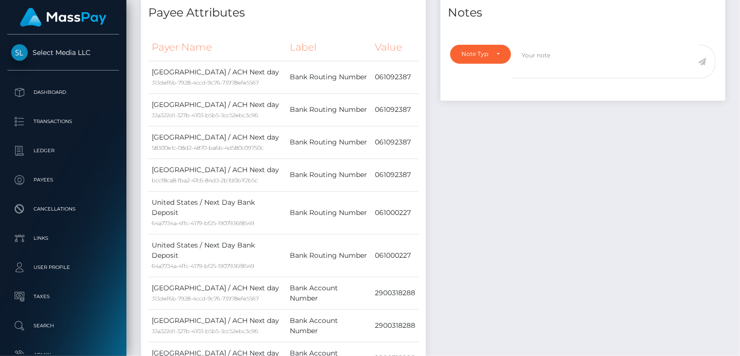
scroll to position [0, 0]
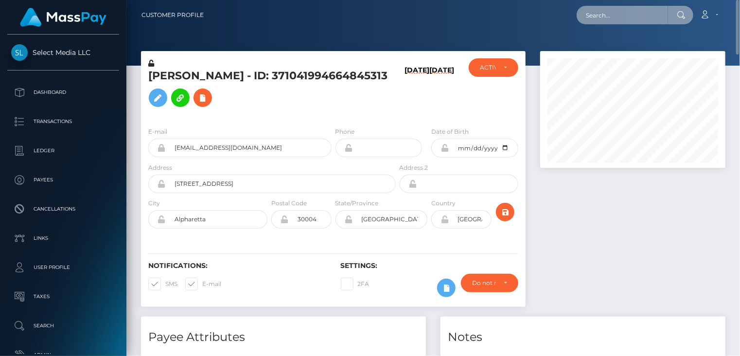
paste input "poact_r0LlL9HIsvTt"
type input "poact_r0LlL9HIsvTt"
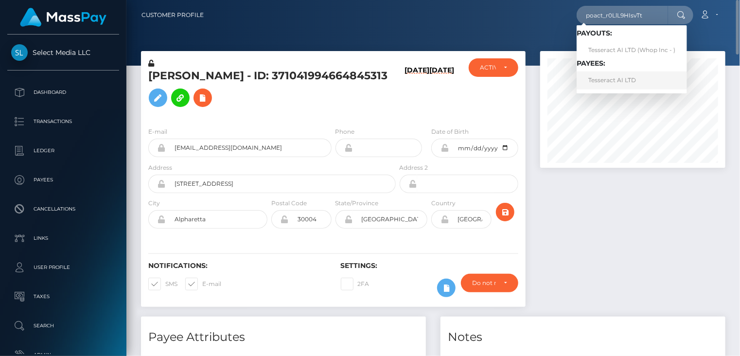
click at [605, 80] on link "Tesseract AI LTD" at bounding box center [631, 80] width 110 height 18
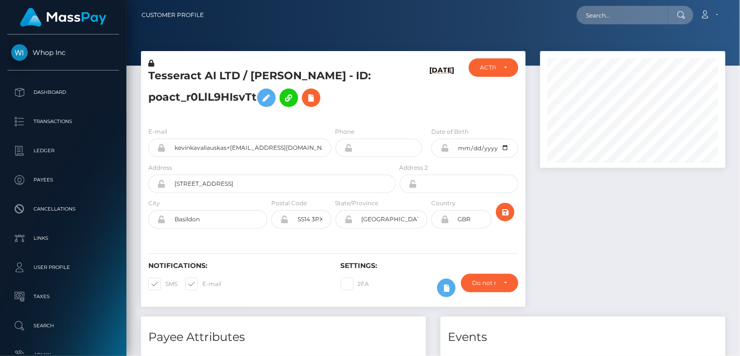
scroll to position [117, 185]
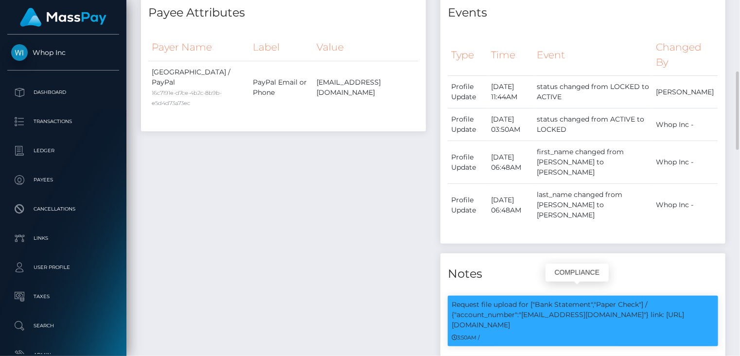
click at [576, 299] on p "Request file upload for ["Bank Statement","Paper Check"] / {"account_number":"[…" at bounding box center [582, 314] width 262 height 31
drag, startPoint x: 576, startPoint y: 292, endPoint x: 569, endPoint y: 315, distance: 24.4
click at [569, 332] on div "3:50AM /" at bounding box center [582, 337] width 262 height 10
drag, startPoint x: 521, startPoint y: 295, endPoint x: 618, endPoint y: 290, distance: 96.8
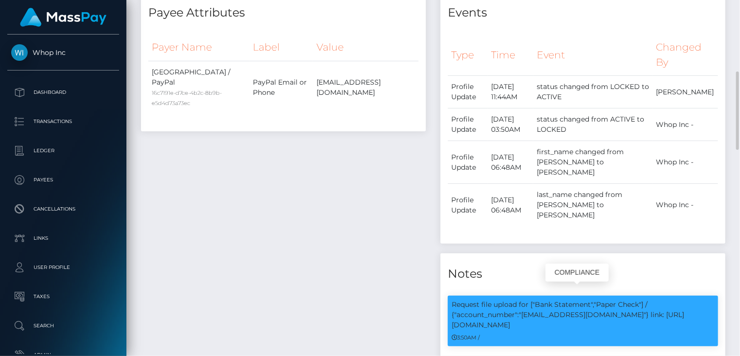
click at [618, 299] on p "Request file upload for ["Bank Statement","Paper Check"] / {"account_number":"[…" at bounding box center [582, 314] width 262 height 31
copy p "[EMAIL_ADDRESS][DOMAIN_NAME]"
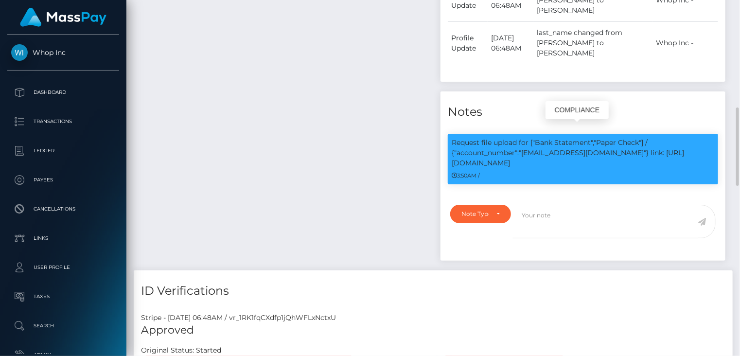
drag, startPoint x: 624, startPoint y: 131, endPoint x: 636, endPoint y: 140, distance: 15.3
click at [636, 140] on p "Request file upload for ["Bank Statement","Paper Check"] / {"account_number":"[…" at bounding box center [582, 153] width 262 height 31
copy p "link: https://l.maspay.io/ClCfq"
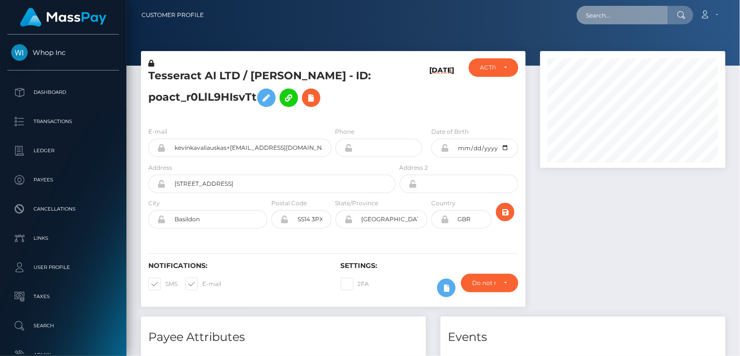
scroll to position [117, 185]
paste input "poact_Ra5vJNrMbHR9"
type input "poact_Ra5vJNrMbHR9"
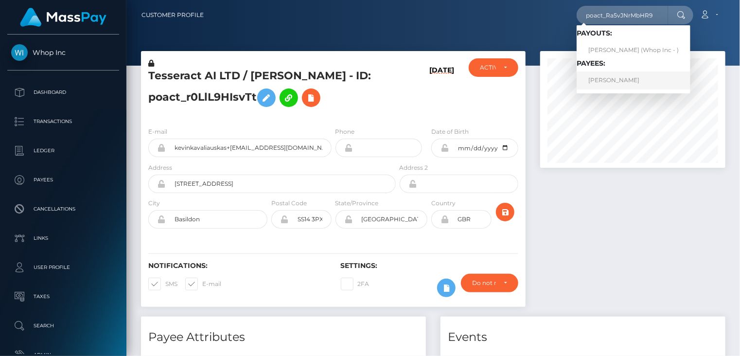
click at [610, 78] on link "ROMEO RAMIREZ RANGEL" at bounding box center [633, 80] width 114 height 18
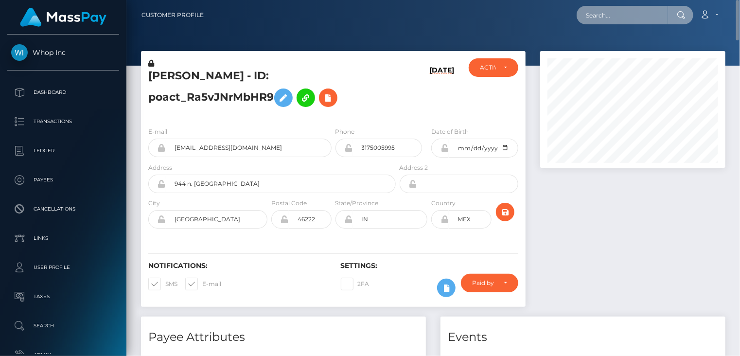
paste input "MSPcb735b9c6f3a9f7"
type input "MSPcb735b9c6f3a9f7"
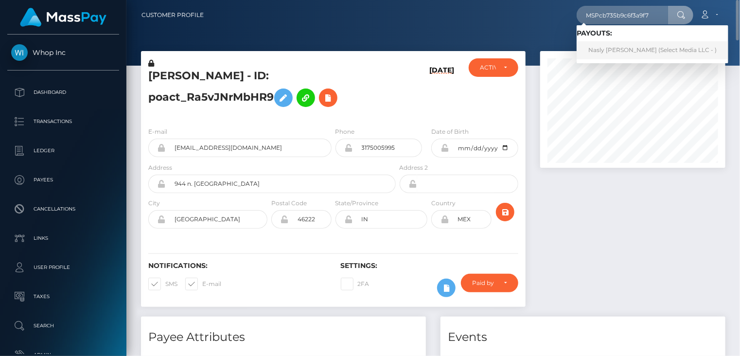
click at [628, 53] on link "Nasly Dayana Hernandez Pachon (Select Media LLC - )" at bounding box center [652, 50] width 152 height 18
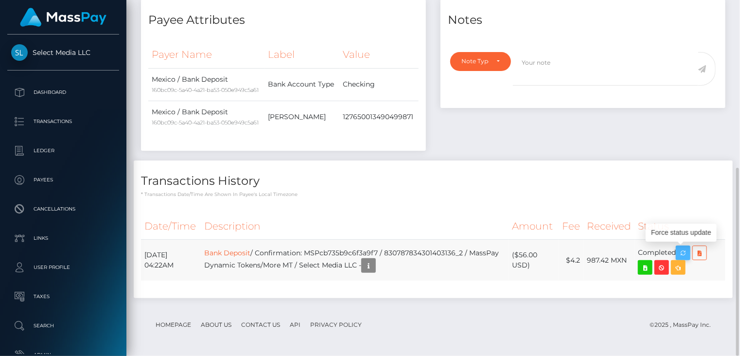
scroll to position [117, 185]
click at [686, 251] on icon "button" at bounding box center [683, 253] width 12 height 12
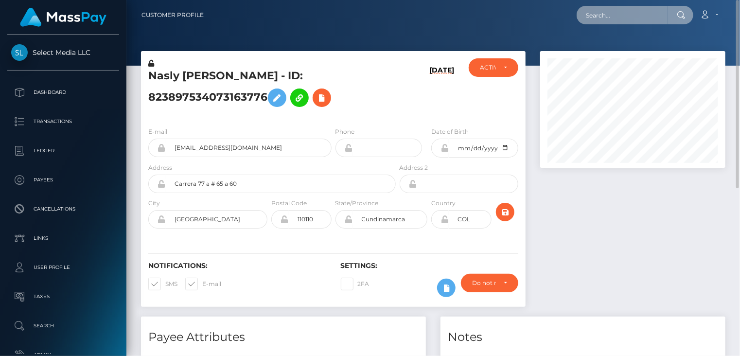
paste input "MSPb66d3a616ecd7a4"
type input "MSPb66d3a616ecd7a4"
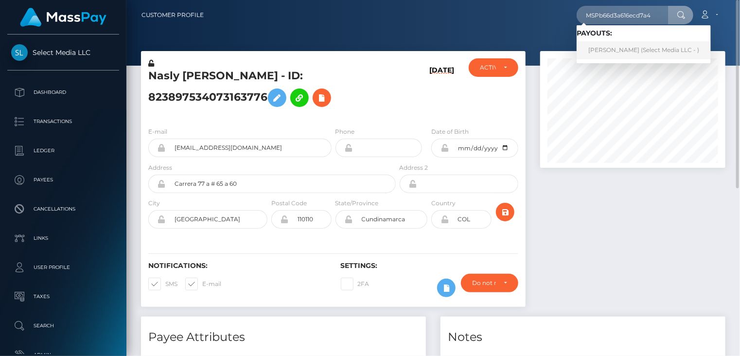
click at [617, 54] on link "[PERSON_NAME] (Select Media LLC - )" at bounding box center [643, 50] width 134 height 18
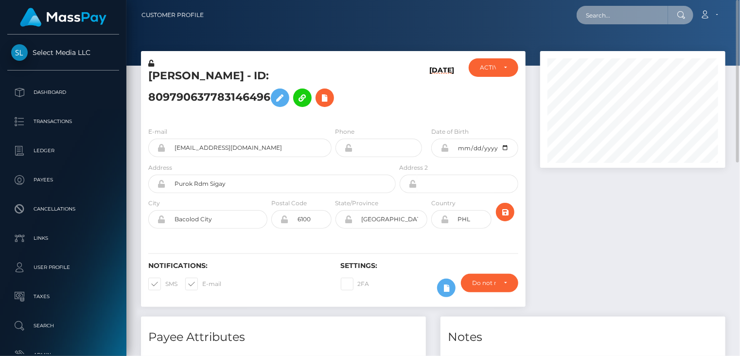
paste input "MSPf31bab6cdb4eace"
type input "MSPf31bab6cdb4eace"
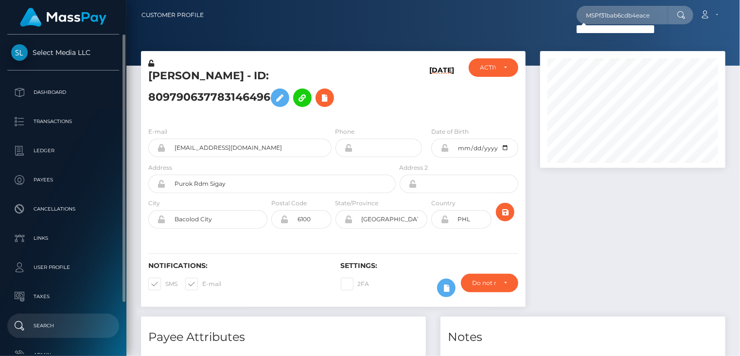
click at [45, 329] on p "Search" at bounding box center [63, 325] width 104 height 15
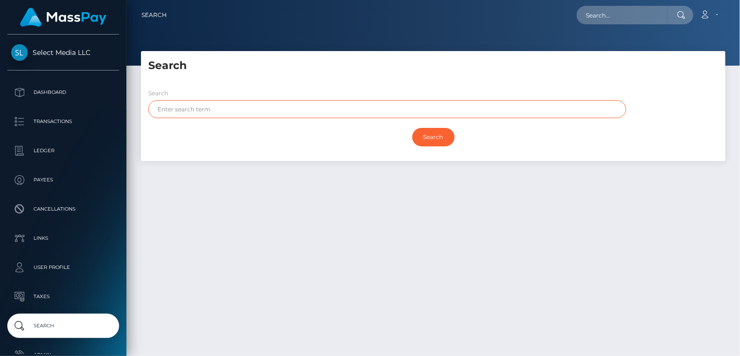
paste input "NADEEM"
type input "NADEEM"
click at [432, 139] on input "Search" at bounding box center [433, 137] width 42 height 18
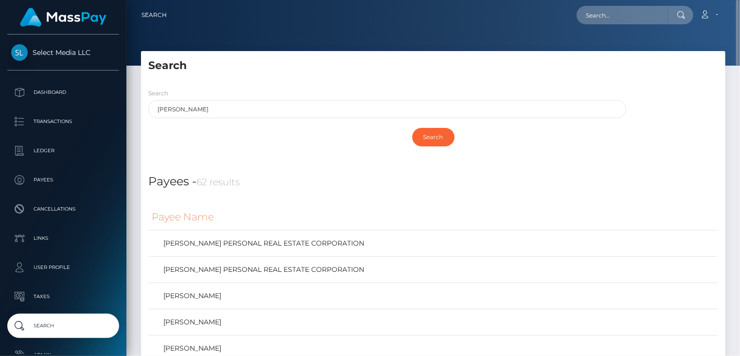
click at [542, 71] on h5 "Search" at bounding box center [433, 65] width 570 height 15
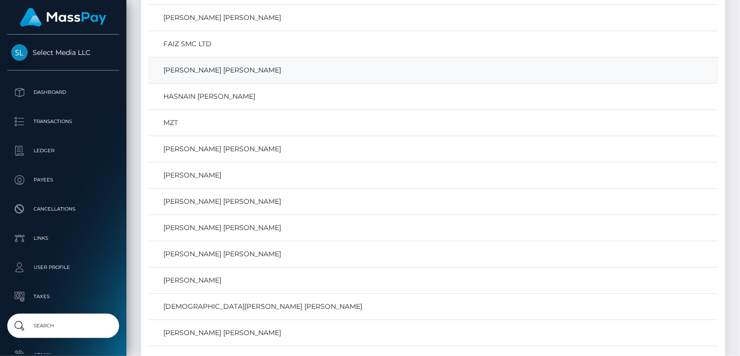
scroll to position [1571, 0]
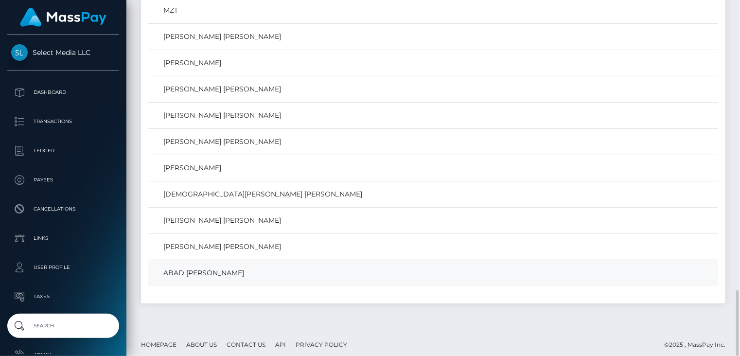
click at [207, 271] on link "ABAD ULLAH NADEEM" at bounding box center [433, 273] width 563 height 14
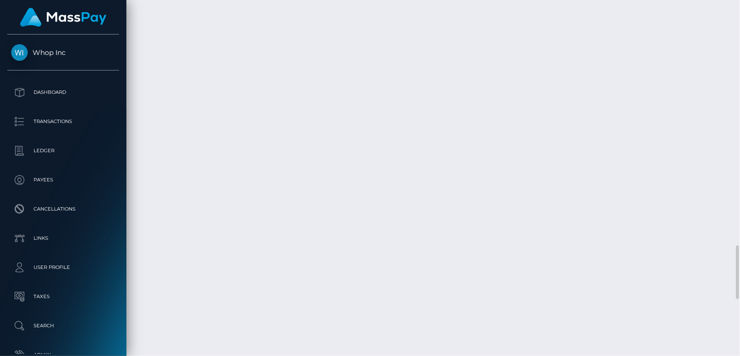
scroll to position [1945, 0]
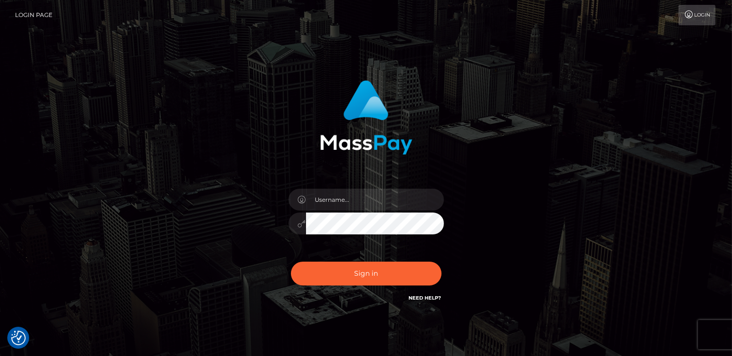
checkbox input "true"
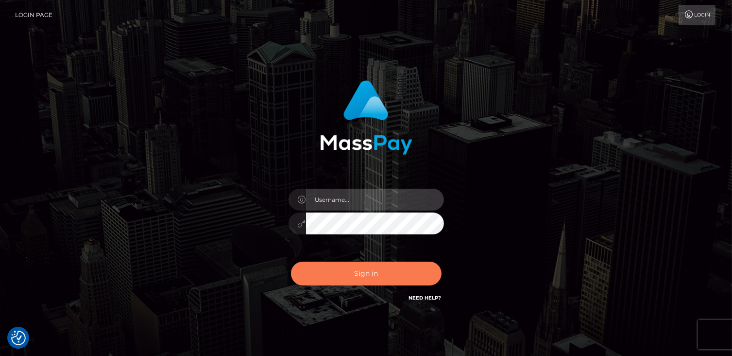
type input "catalinad"
click at [357, 280] on button "Sign in" at bounding box center [366, 273] width 151 height 24
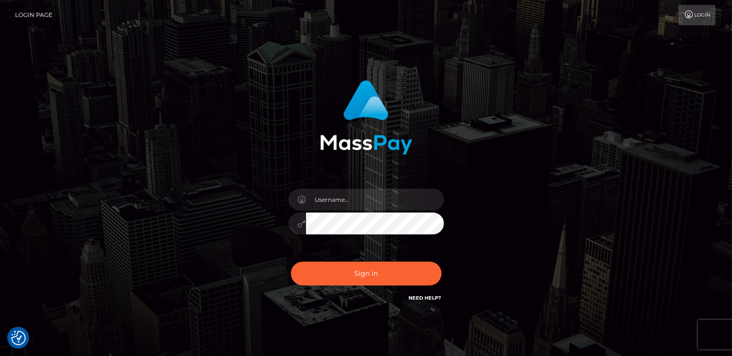
checkbox input "true"
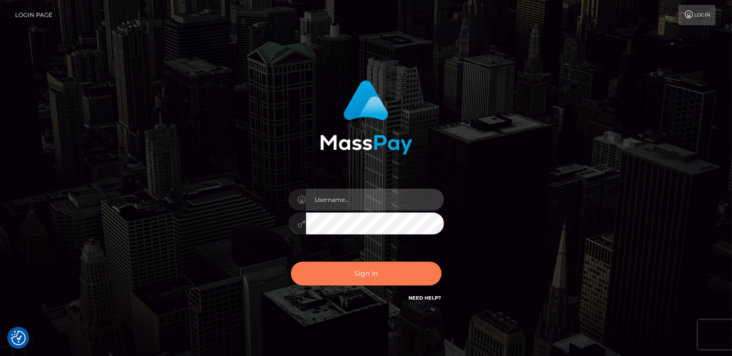
type input "catalinad"
click at [357, 279] on button "Sign in" at bounding box center [366, 273] width 151 height 24
click at [356, 283] on button "Sign in" at bounding box center [366, 273] width 151 height 24
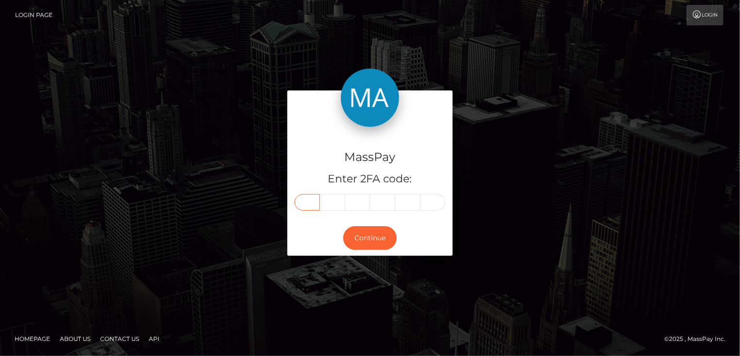
click at [309, 206] on input "text" at bounding box center [307, 202] width 25 height 17
type input "3"
type input "8"
type input "9"
type input "7"
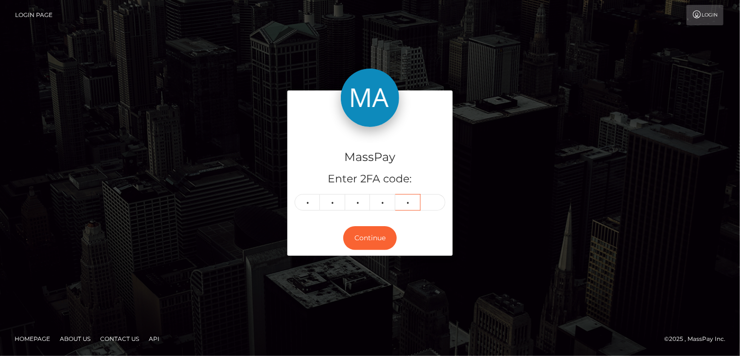
type input "2"
type input "4"
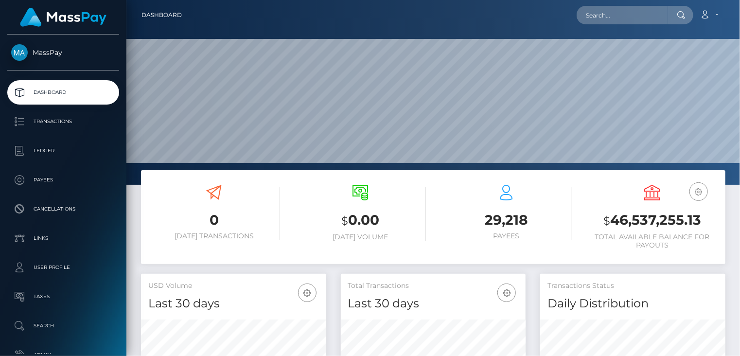
scroll to position [172, 185]
paste input "MSPd3cd7a111407438"
type input "MSPd3cd7a111407438"
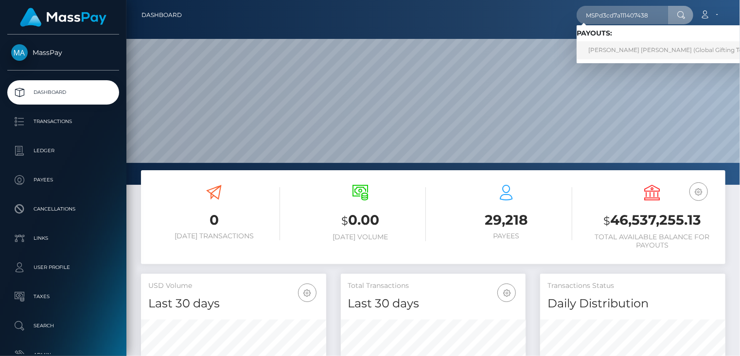
click at [614, 47] on link "LANCE TRISTAN FAUSTINO FERNANDEZ (Global Gifting Technologies Inc - Throne)" at bounding box center [700, 50] width 248 height 18
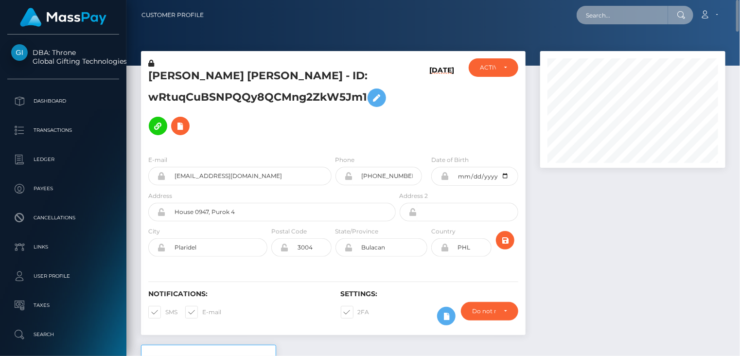
paste input "[EMAIL_ADDRESS][DOMAIN_NAME]"
type input "[EMAIL_ADDRESS][DOMAIN_NAME]"
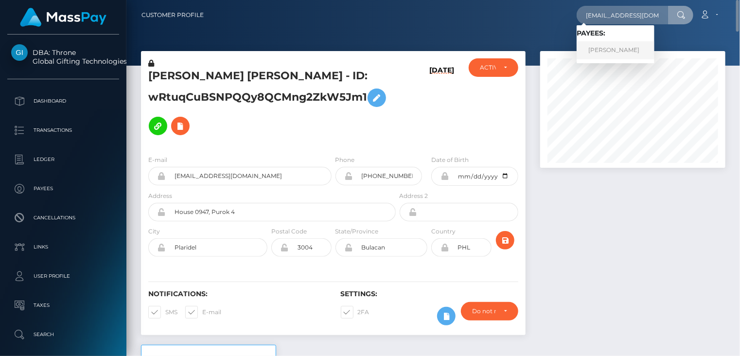
click at [629, 53] on link "Darian Deeker" at bounding box center [615, 50] width 78 height 18
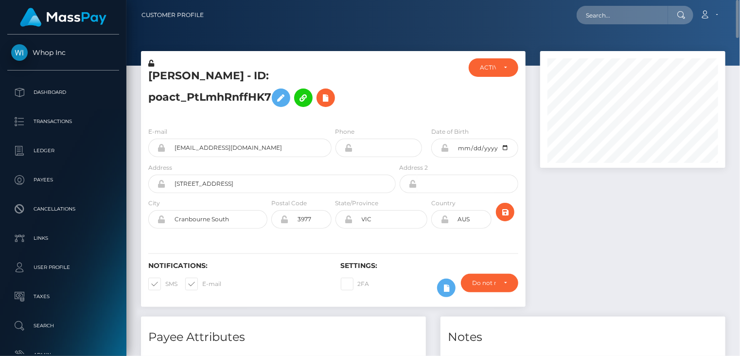
scroll to position [117, 185]
click at [314, 78] on h5 "[PERSON_NAME] - ID: poact_PtLmhRnffHK7" at bounding box center [269, 90] width 242 height 43
copy h5 "poact_PtLmhRnffHK7"
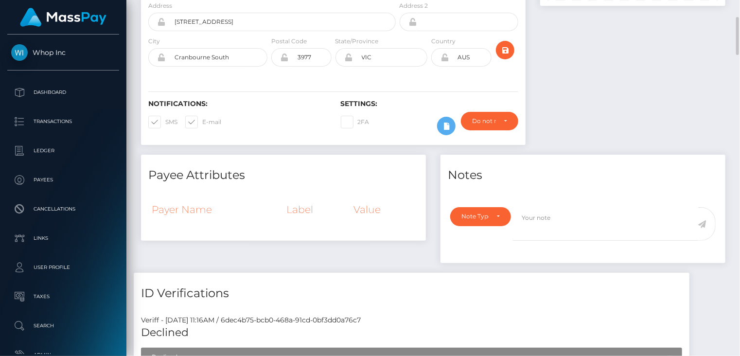
scroll to position [0, 0]
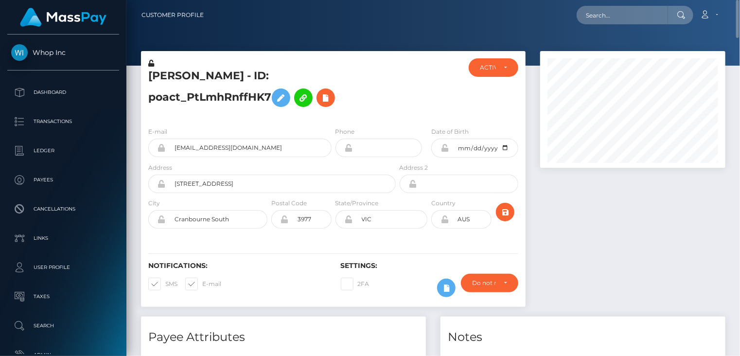
click at [215, 73] on h5 "[PERSON_NAME] - ID: poact_PtLmhRnffHK7" at bounding box center [269, 90] width 242 height 43
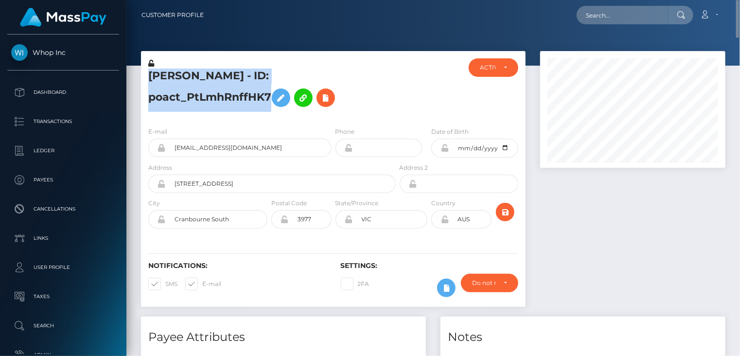
click at [215, 73] on h5 "Darian Deeker - ID: poact_PtLmhRnffHK7" at bounding box center [269, 90] width 242 height 43
copy h5 "Darian Deeker - ID: poact_PtLmhRnffHK7"
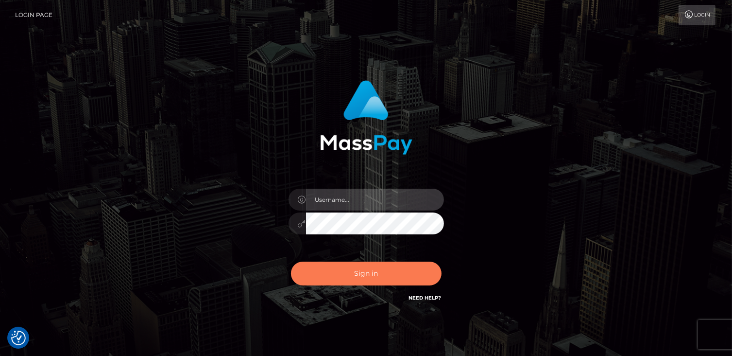
type input "catalinad"
click at [375, 281] on button "Sign in" at bounding box center [366, 273] width 151 height 24
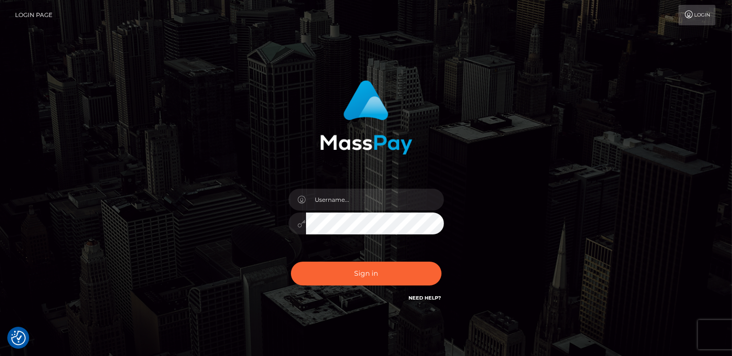
checkbox input "true"
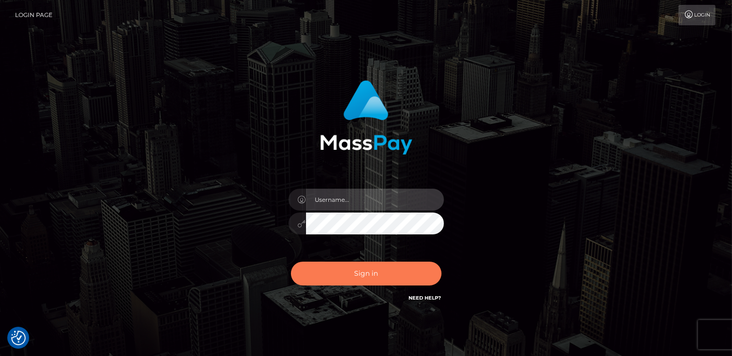
type input "catalinad"
click at [401, 276] on button "Sign in" at bounding box center [366, 273] width 151 height 24
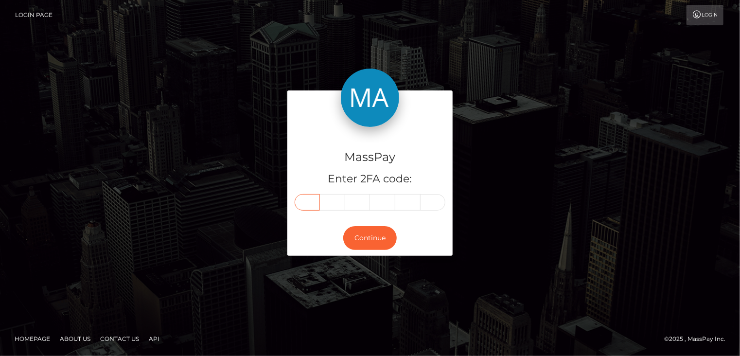
click at [313, 201] on input "text" at bounding box center [307, 202] width 25 height 17
type input "1"
type input "0"
type input "8"
type input "2"
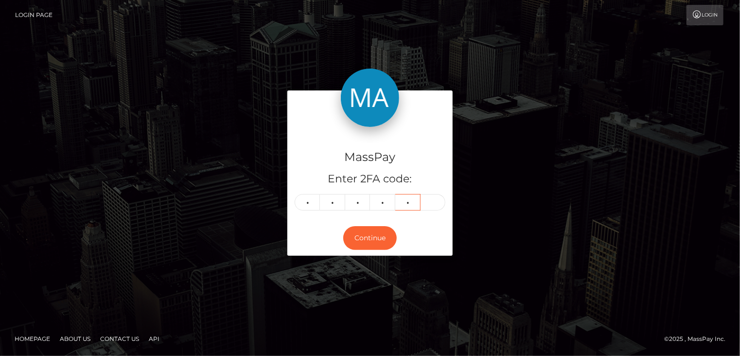
type input "1"
type input "4"
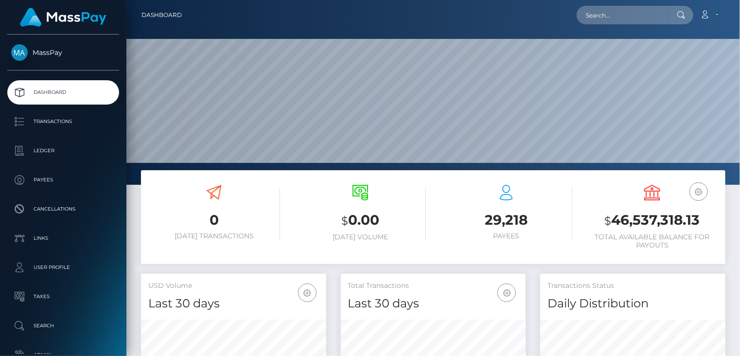
scroll to position [172, 185]
paste input "playfame-1495428339"
type input "playfame-1495428339"
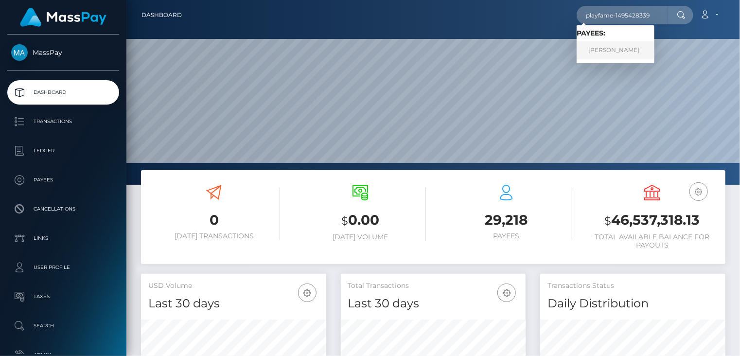
click at [603, 49] on link "JAMIE NICOLE FULCHER" at bounding box center [615, 50] width 78 height 18
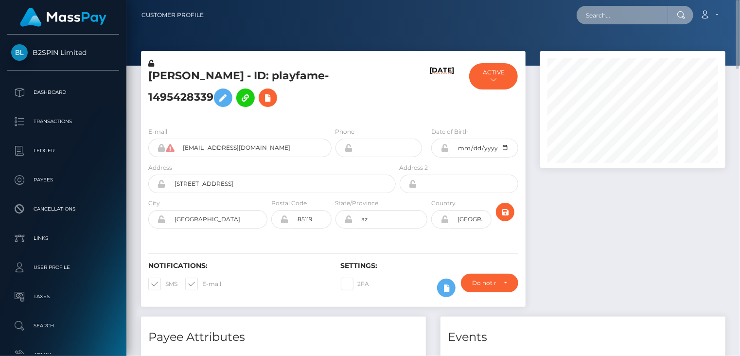
paste input "pout_0z0cMmHJMlgYm"
type input "pout_0z0cMmHJMlgYm"
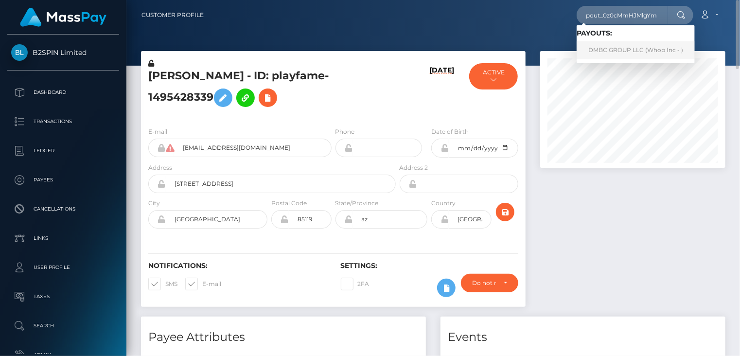
click at [624, 50] on link "DMBC GROUP LLC (Whop Inc - )" at bounding box center [635, 50] width 118 height 18
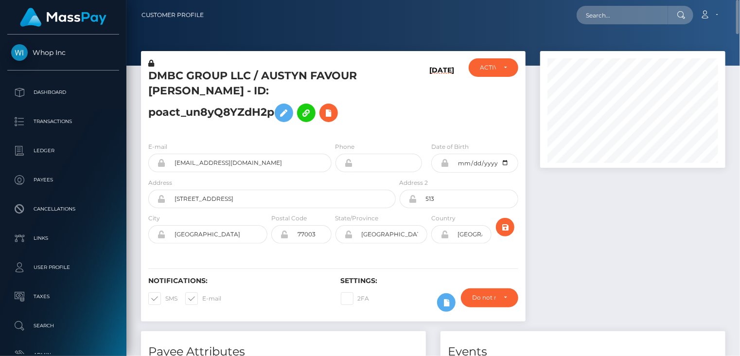
click at [259, 95] on h5 "DMBC GROUP LLC / AUSTYN FAVOUR OKAFOR - ID: poact_un8yQ8YZdH2p" at bounding box center [269, 98] width 242 height 58
copy h5 "poact_un8yQ8YZdH2p"
paste input "poact_gehIxIxqhXNF"
type input "poact_gehIxIxqhXNF"
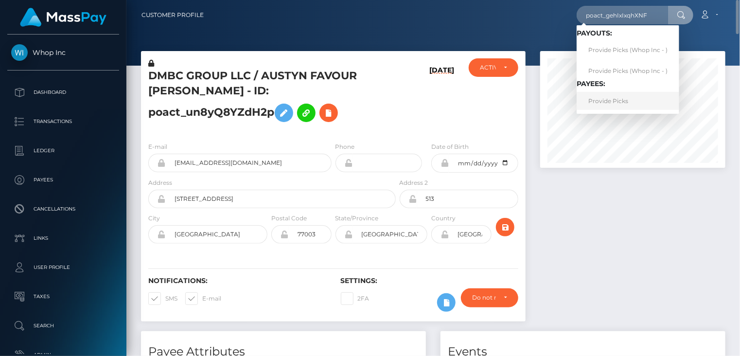
click at [628, 104] on link "Provide Picks" at bounding box center [627, 101] width 103 height 18
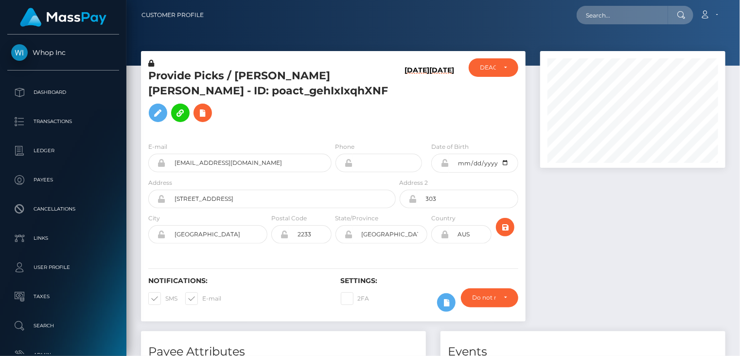
scroll to position [117, 185]
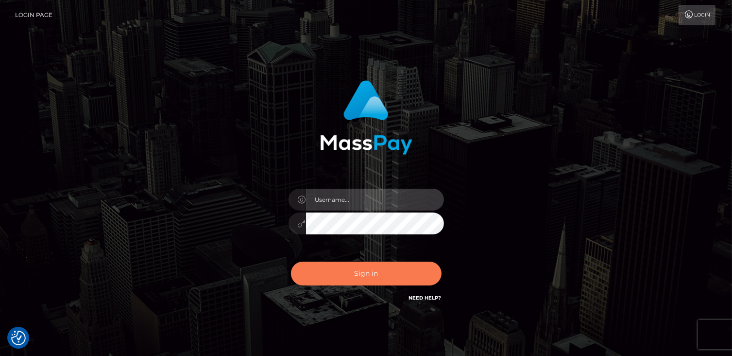
type input "catalinad"
click at [364, 274] on button "Sign in" at bounding box center [366, 273] width 151 height 24
type input "catalinad"
click at [389, 278] on button "Sign in" at bounding box center [366, 273] width 151 height 24
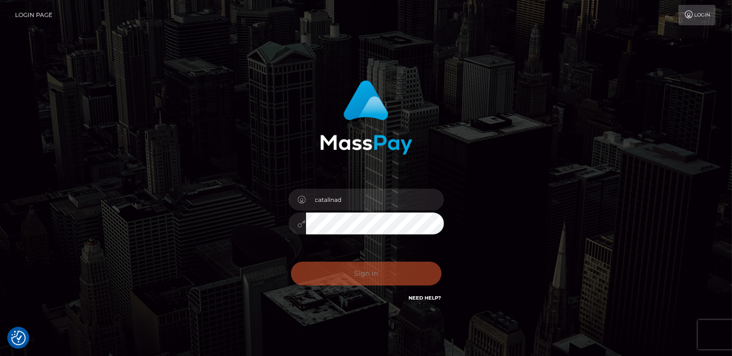
checkbox input "true"
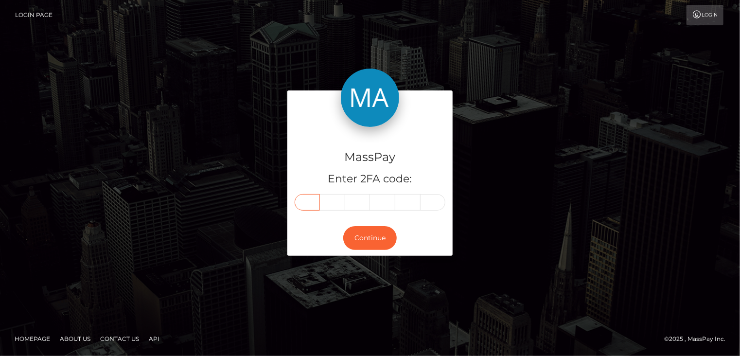
click at [309, 201] on input "text" at bounding box center [307, 202] width 25 height 17
type input "3"
type input "5"
type input "1"
type input "8"
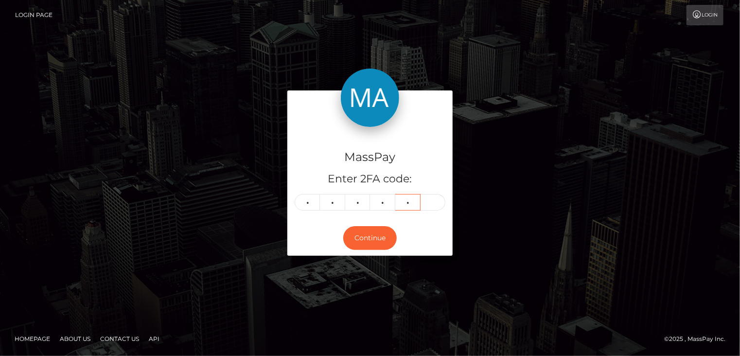
type input "2"
type input "5"
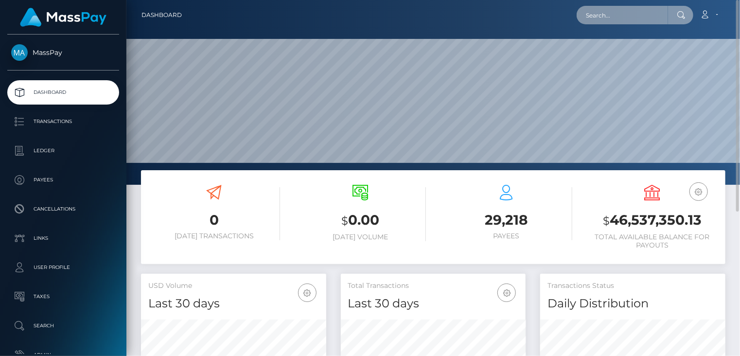
paste input "poact_gehIxIxqhXNF"
type input "poact_gehIxIxqhXNF"
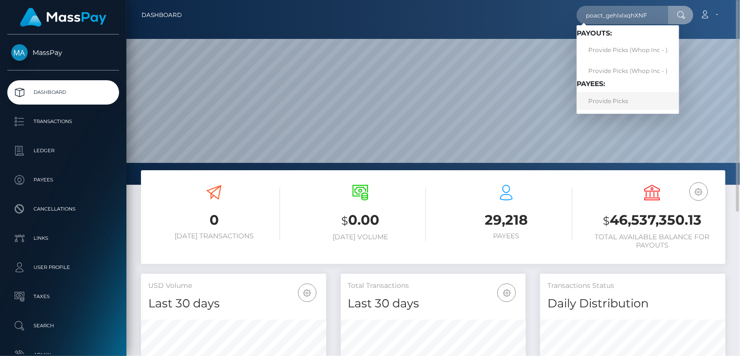
click at [605, 104] on link "Provide Picks" at bounding box center [627, 101] width 103 height 18
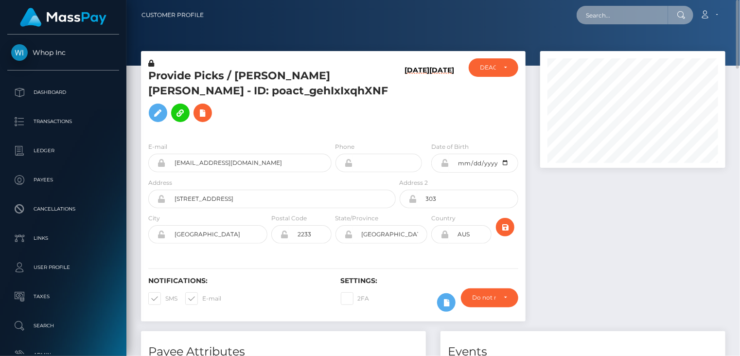
paste input "poact_gehIxIxqhXNF"
type input "poact_gehIxIxqhXNF"
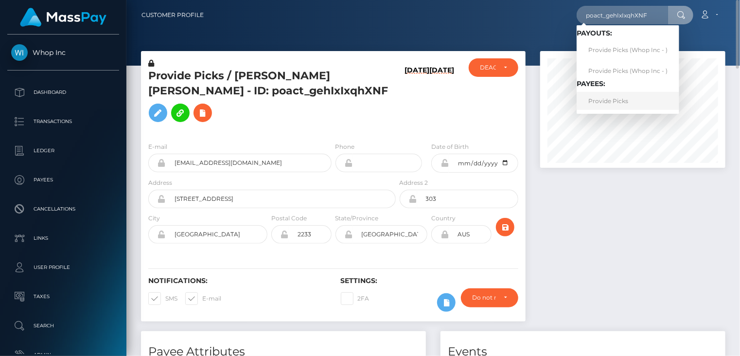
click at [613, 105] on link "Provide Picks" at bounding box center [627, 101] width 103 height 18
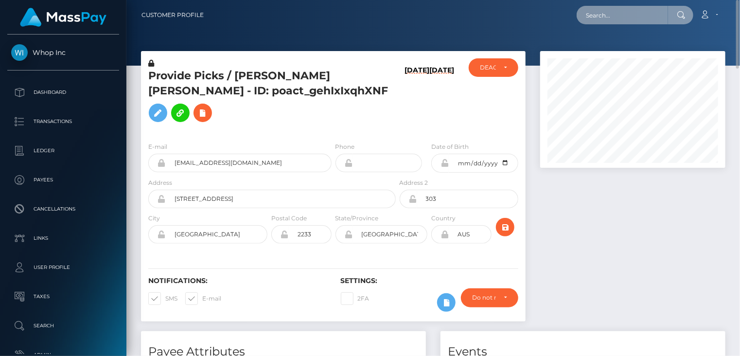
paste input "poact_6J3lq5uTAMxb"
type input "poact_6J3lq5uTAMxb"
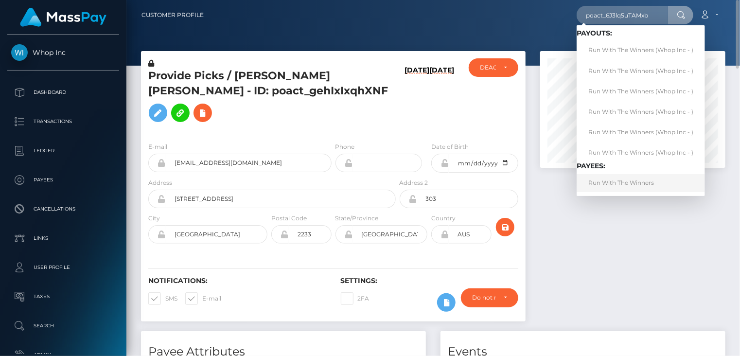
click at [617, 180] on link "Run With The Winners" at bounding box center [640, 183] width 128 height 18
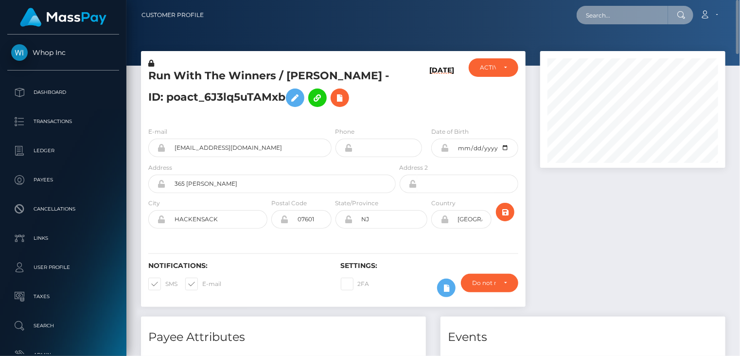
paste input "poact_6J3lq5uTAMxb"
type input "poact_6J3lq5uTAMxb"
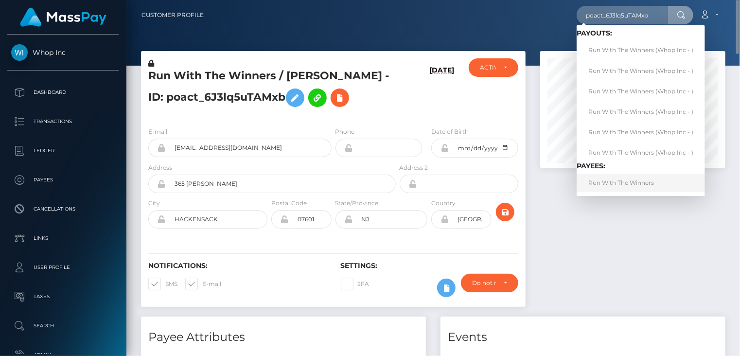
click at [612, 186] on link "Run With The Winners" at bounding box center [640, 183] width 128 height 18
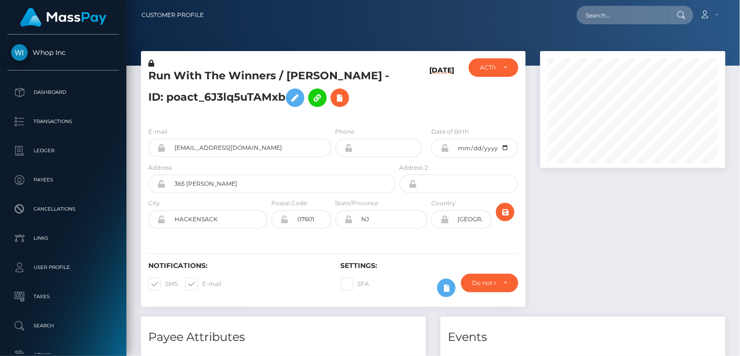
scroll to position [117, 185]
click at [204, 146] on input "[EMAIL_ADDRESS][DOMAIN_NAME]" at bounding box center [249, 148] width 166 height 18
click at [214, 150] on input "rwtwpresident@gmail.com" at bounding box center [249, 148] width 166 height 18
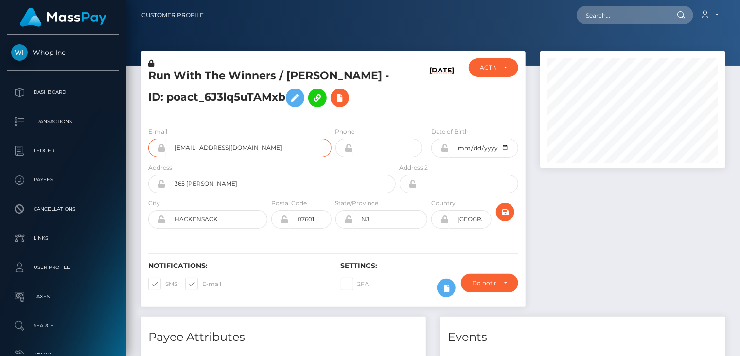
click at [214, 150] on input "rwtwpresident@gmail.com" at bounding box center [249, 148] width 166 height 18
click at [228, 96] on h5 "Run With The Winners / RICKY JAVIER - ID: poact_6J3lq5uTAMxb" at bounding box center [269, 90] width 242 height 43
copy h5 "poact_6J3lq5uTAMxb"
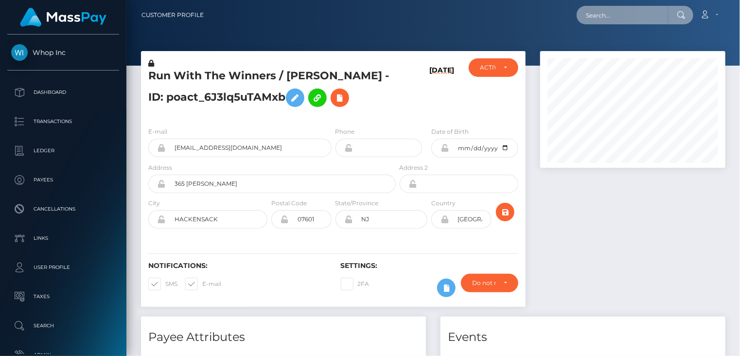
paste input "poact_9Si61vvfknQg"
type input "poact_9Si61vvfknQg"
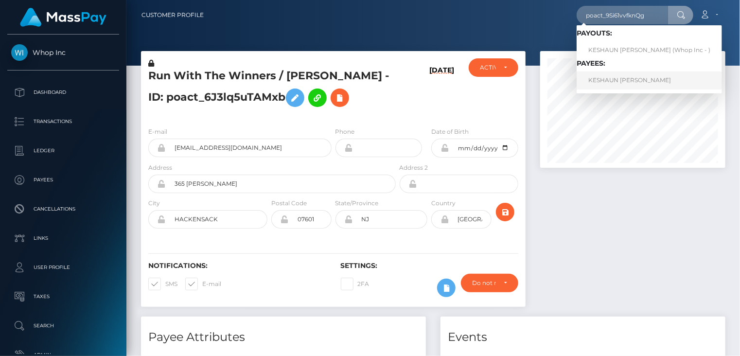
click at [616, 77] on link "KESHAUN TYWON LEWIS" at bounding box center [648, 80] width 145 height 18
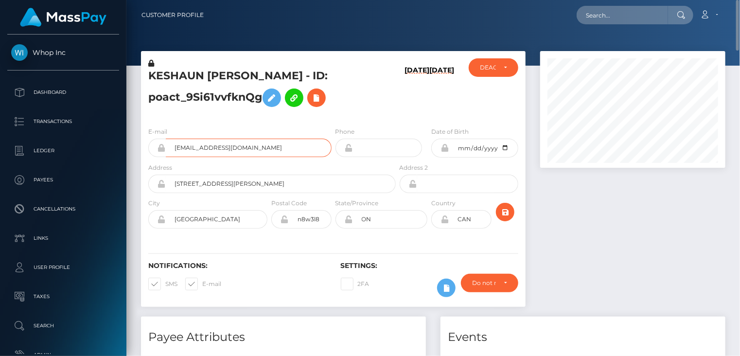
click at [229, 147] on input "evanhayek11+ddd5a8253a@gmail.com" at bounding box center [249, 148] width 166 height 18
click at [231, 74] on h5 "KESHAUN TYWON LEWIS - ID: poact_9Si61vvfknQg" at bounding box center [269, 90] width 242 height 43
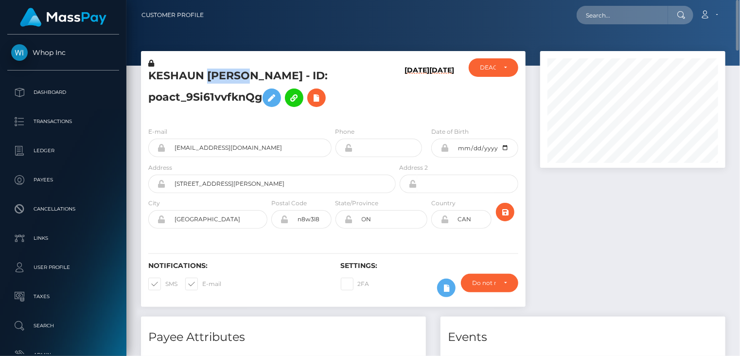
click at [231, 74] on h5 "KESHAUN TYWON LEWIS - ID: poact_9Si61vvfknQg" at bounding box center [269, 90] width 242 height 43
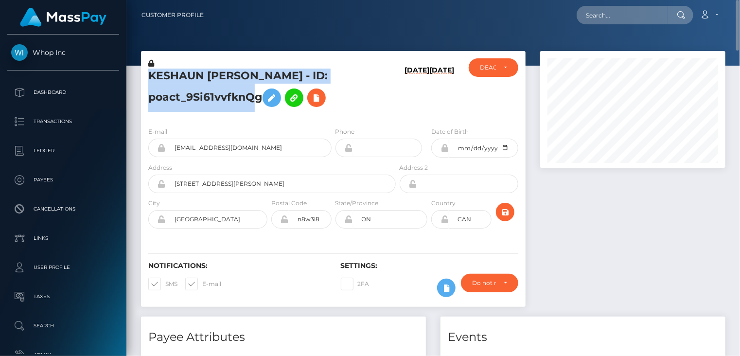
click at [231, 74] on h5 "KESHAUN TYWON LEWIS - ID: poact_9Si61vvfknQg" at bounding box center [269, 90] width 242 height 43
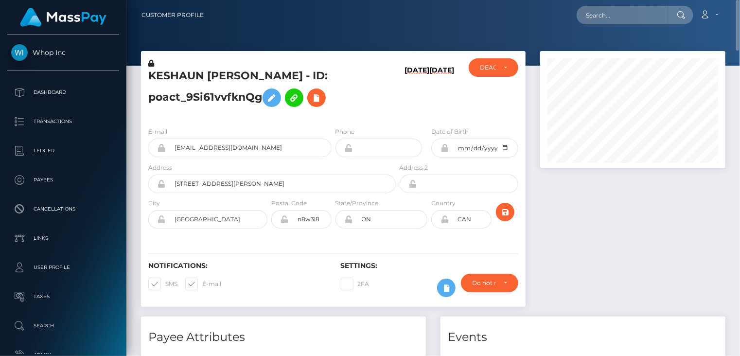
drag, startPoint x: 231, startPoint y: 74, endPoint x: 205, endPoint y: 122, distance: 54.8
click at [205, 122] on div "E-mail evanhayek11+ddd5a8253a@gmail.com Phone ON" at bounding box center [333, 178] width 384 height 119
click at [202, 98] on h5 "KESHAUN TYWON LEWIS - ID: poact_9Si61vvfknQg" at bounding box center [269, 90] width 242 height 43
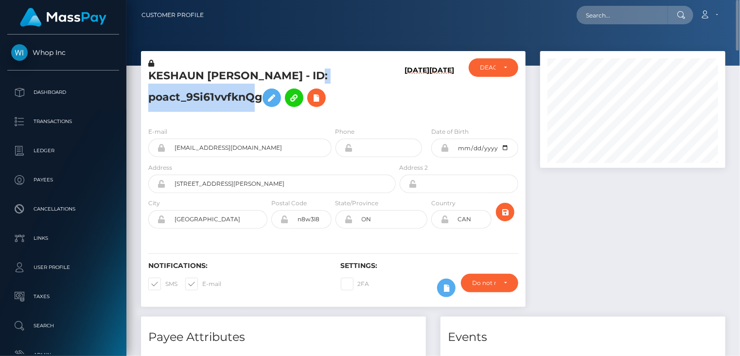
click at [202, 98] on h5 "KESHAUN TYWON LEWIS - ID: poact_9Si61vvfknQg" at bounding box center [269, 90] width 242 height 43
copy h5 "poact_9Si61vvfknQg"
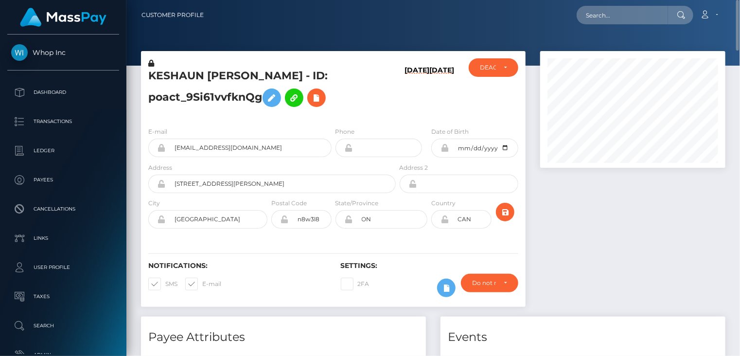
click at [265, 70] on h5 "KESHAUN TYWON LEWIS - ID: poact_9Si61vvfknQg" at bounding box center [269, 90] width 242 height 43
copy h5 "LEWIS"
paste input "poact_6J3lq5uTAMxb"
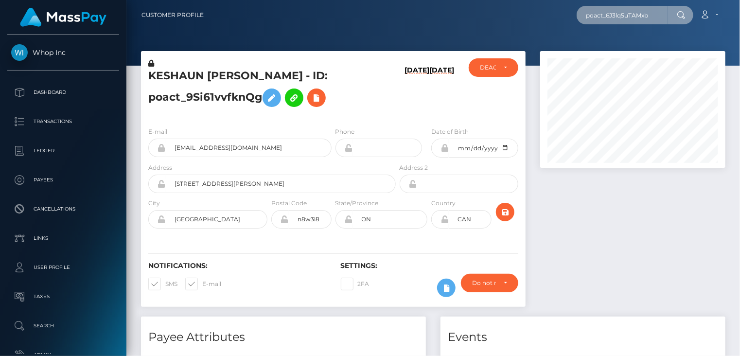
type input "poact_6J3lq5uTAMxb"
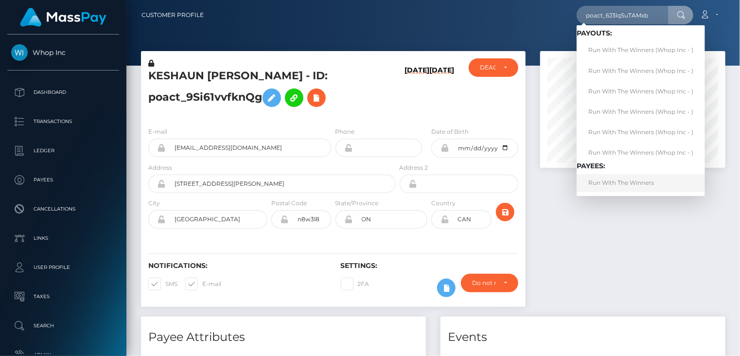
click at [622, 189] on link "Run With The Winners" at bounding box center [640, 183] width 128 height 18
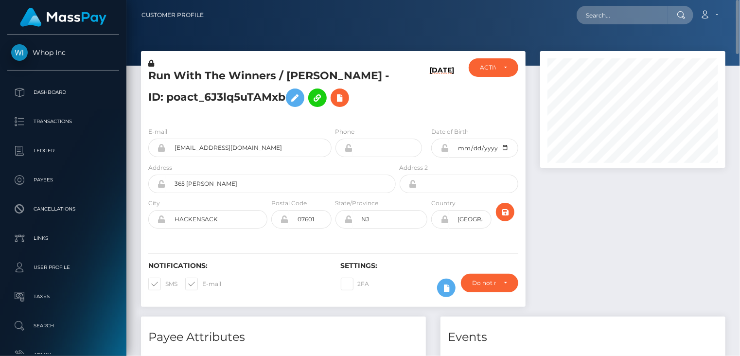
click at [228, 74] on h5 "Run With The Winners / RICKY JAVIER - ID: poact_6J3lq5uTAMxb" at bounding box center [269, 90] width 242 height 43
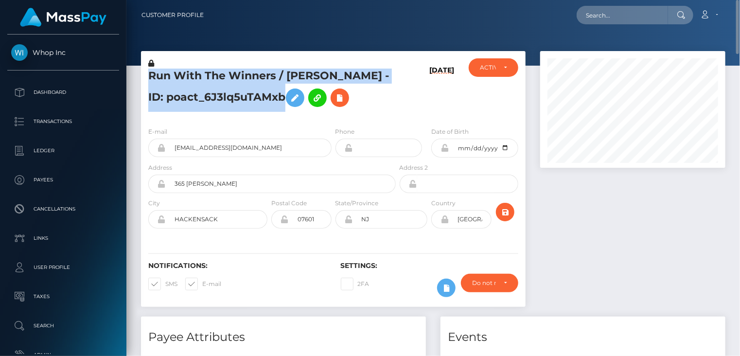
click at [228, 74] on h5 "Run With The Winners / RICKY JAVIER - ID: poact_6J3lq5uTAMxb" at bounding box center [269, 90] width 242 height 43
copy h5 "Run With The Winners / RICKY JAVIER - ID: poact_6J3lq5uTAMxb"
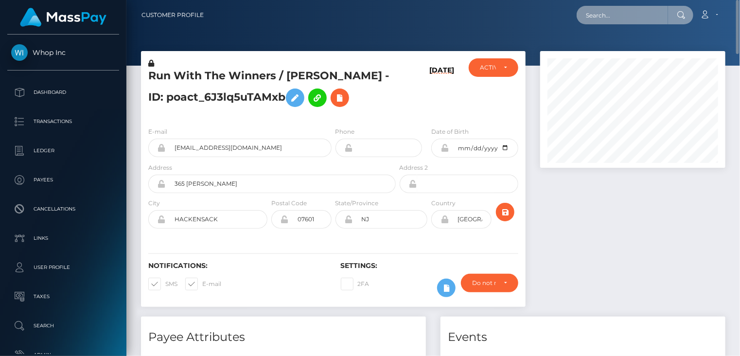
paste input "poact_hlW65h8JSMra"
type input "poact_hlW65h8JSMra"
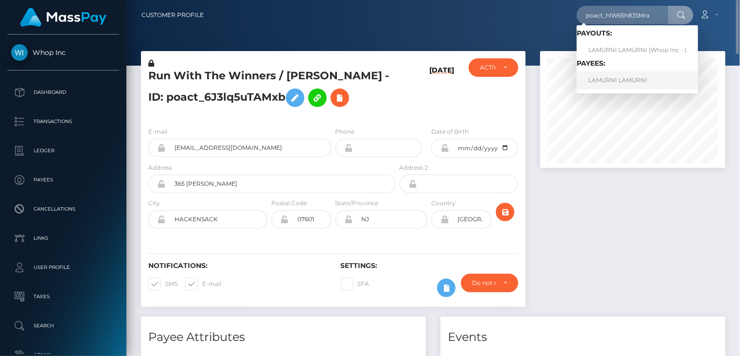
click at [613, 83] on link "LAMURNI LAMURNI" at bounding box center [636, 80] width 121 height 18
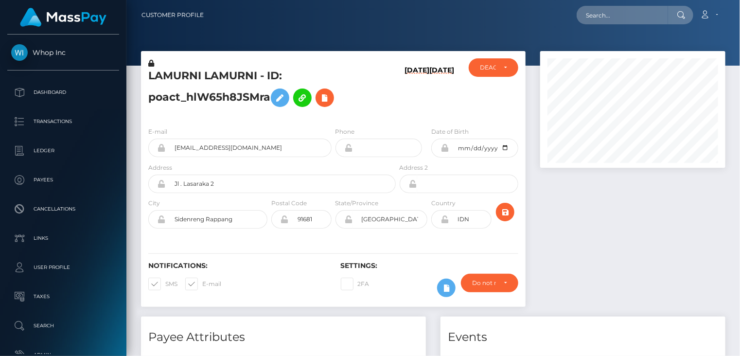
scroll to position [117, 185]
click at [216, 144] on input "[EMAIL_ADDRESS][DOMAIN_NAME]" at bounding box center [249, 148] width 166 height 18
click at [217, 97] on h5 "LAMURNI LAMURNI - ID: poact_hlW65h8JSMra" at bounding box center [269, 90] width 242 height 43
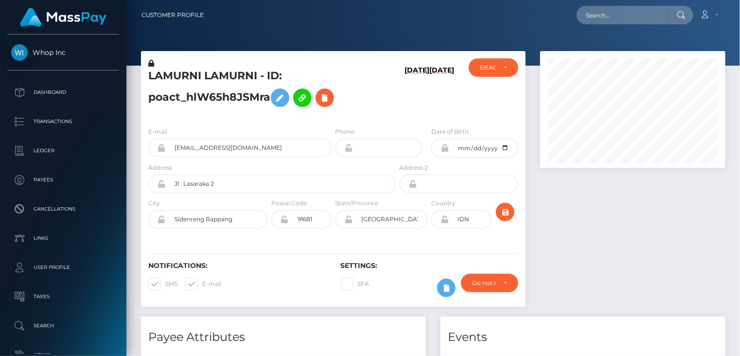
click at [217, 97] on h5 "LAMURNI LAMURNI - ID: poact_hlW65h8JSMra" at bounding box center [269, 90] width 242 height 43
copy h5 "poact_hlW65h8JSMra"
click at [181, 77] on h5 "LAMURNI LAMURNI - ID: poact_hlW65h8JSMra" at bounding box center [269, 90] width 242 height 43
copy h5 "LAMURNI"
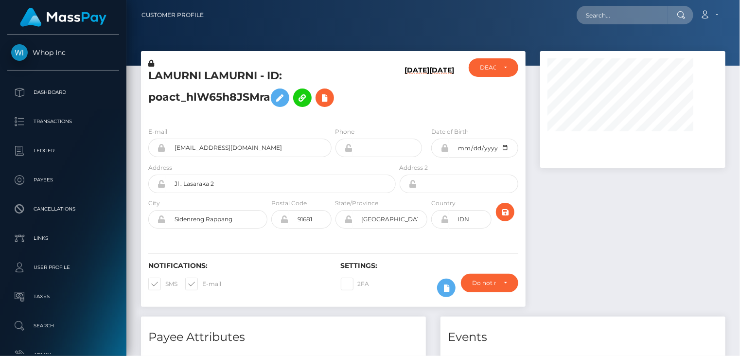
scroll to position [117, 185]
paste input "poact_JHJXvtNZNjnG"
type input "poact_JHJXvtNZNjnG"
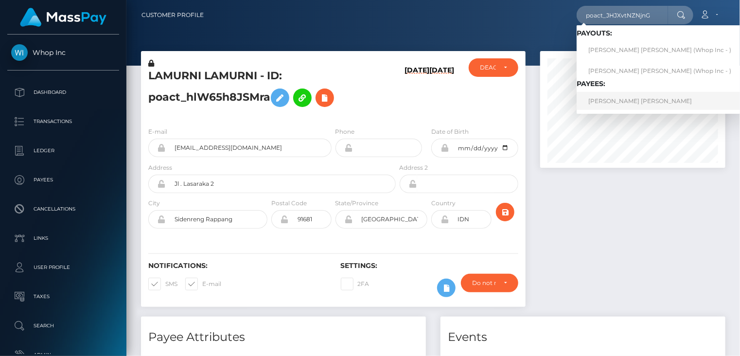
click at [610, 100] on link "TRISTAN MICHAEL STEPHEN BOYD" at bounding box center [659, 101] width 166 height 18
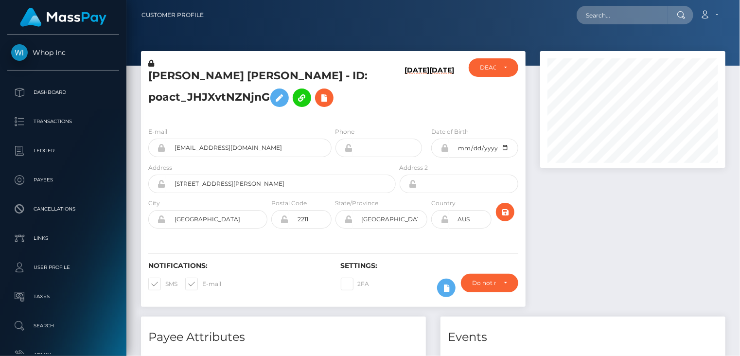
scroll to position [117, 185]
click at [208, 146] on input "[EMAIL_ADDRESS][DOMAIN_NAME]" at bounding box center [249, 148] width 166 height 18
click at [206, 146] on input "[EMAIL_ADDRESS][DOMAIN_NAME]" at bounding box center [249, 148] width 166 height 18
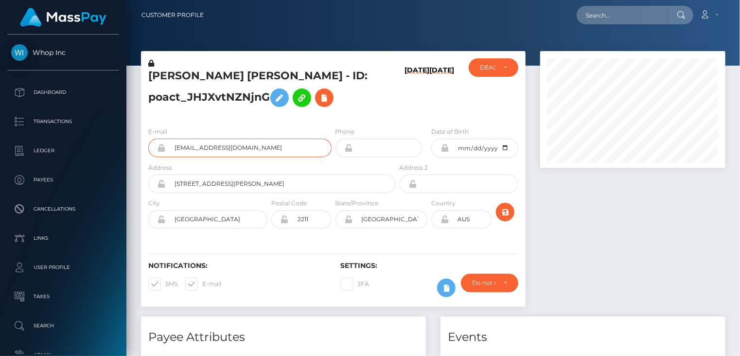
click at [206, 146] on input "[EMAIL_ADDRESS][DOMAIN_NAME]" at bounding box center [249, 148] width 166 height 18
click at [179, 93] on h5 "[PERSON_NAME] [PERSON_NAME] - ID: poact_JHJXvtNZNjnG" at bounding box center [269, 90] width 242 height 43
copy h5 "poact_JHJXvtNZNjnG"
